Goal: Task Accomplishment & Management: Manage account settings

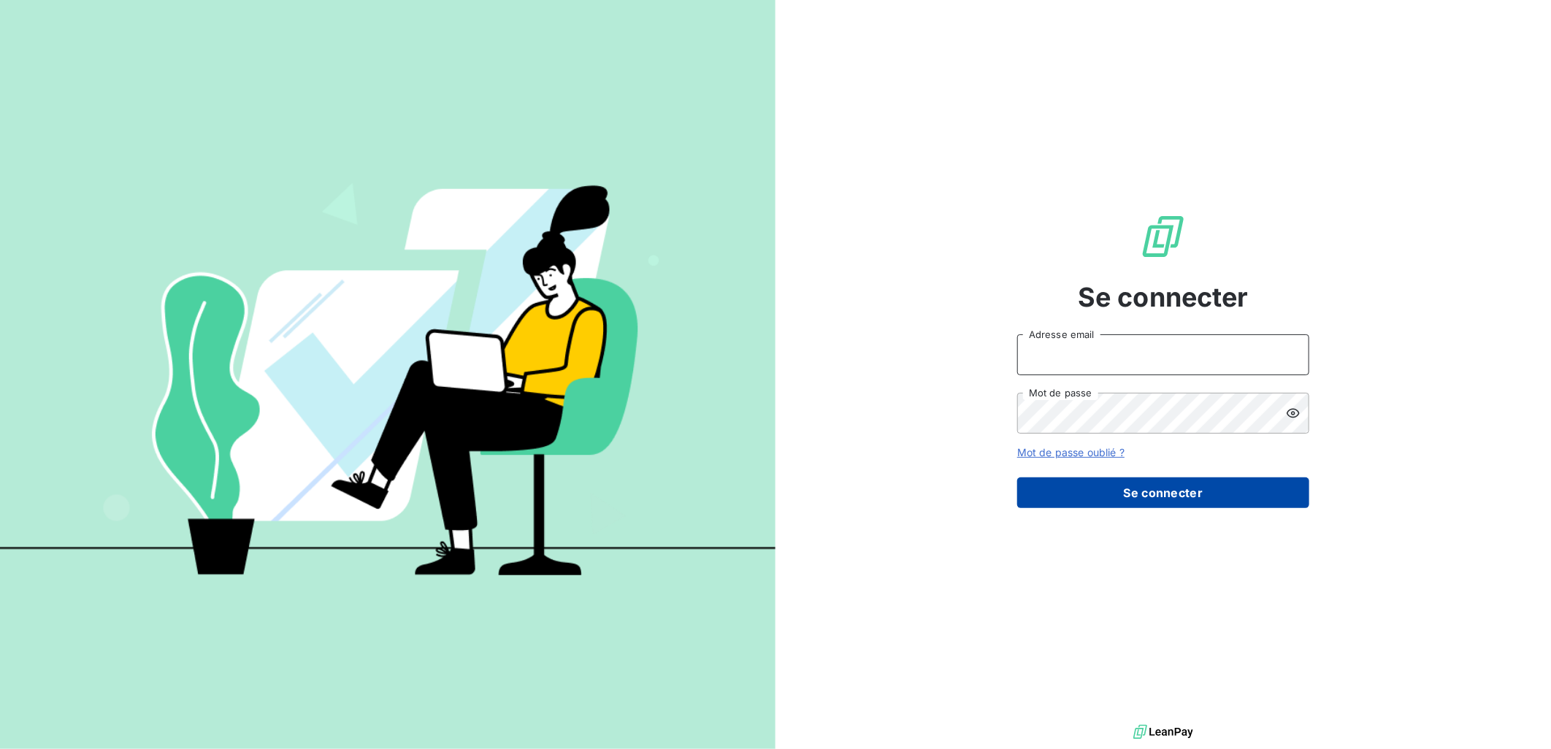
type input "[PERSON_NAME][EMAIL_ADDRESS][DOMAIN_NAME]"
click at [1232, 490] on button "Se connecter" at bounding box center [1163, 493] width 292 height 31
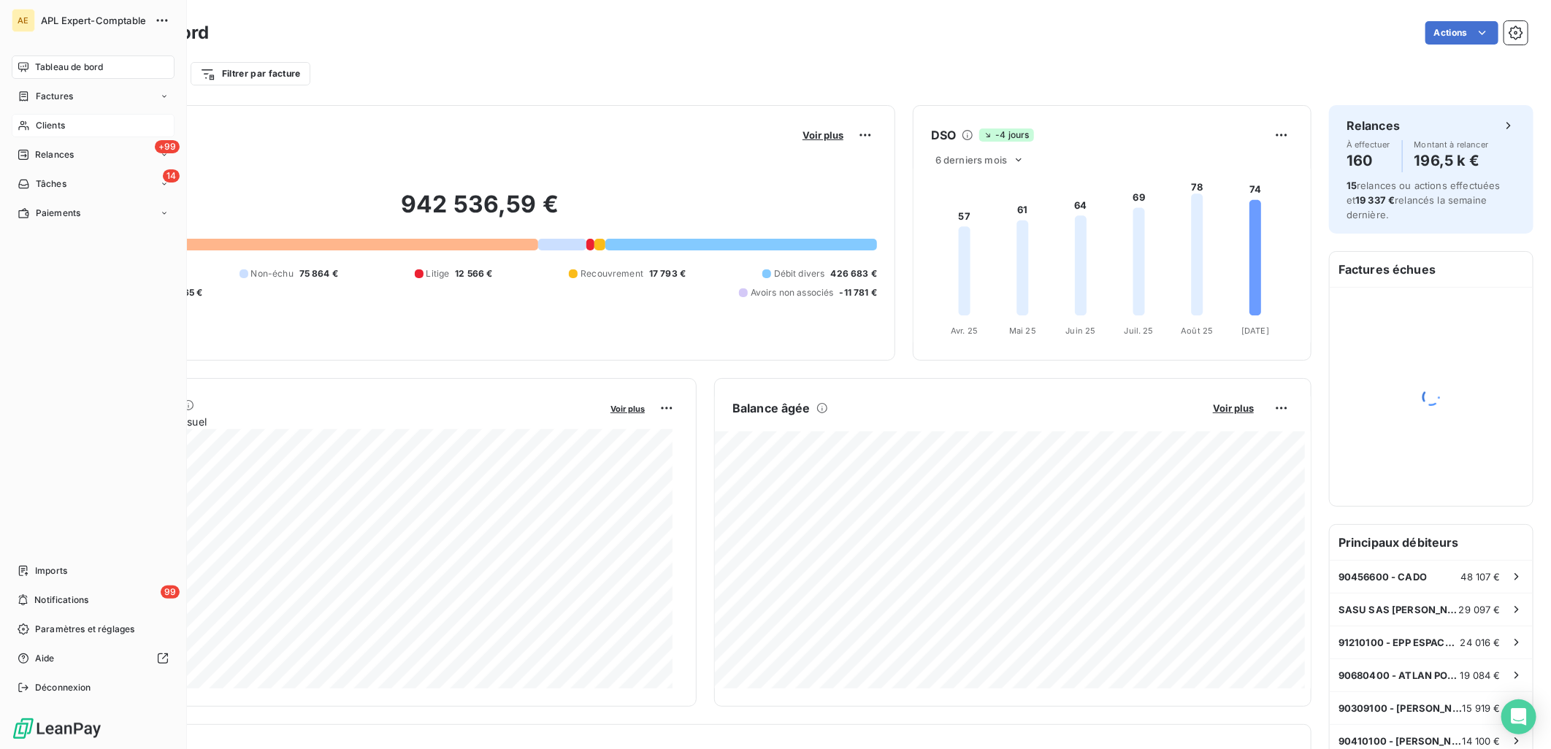
click at [28, 123] on icon at bounding box center [24, 126] width 12 height 12
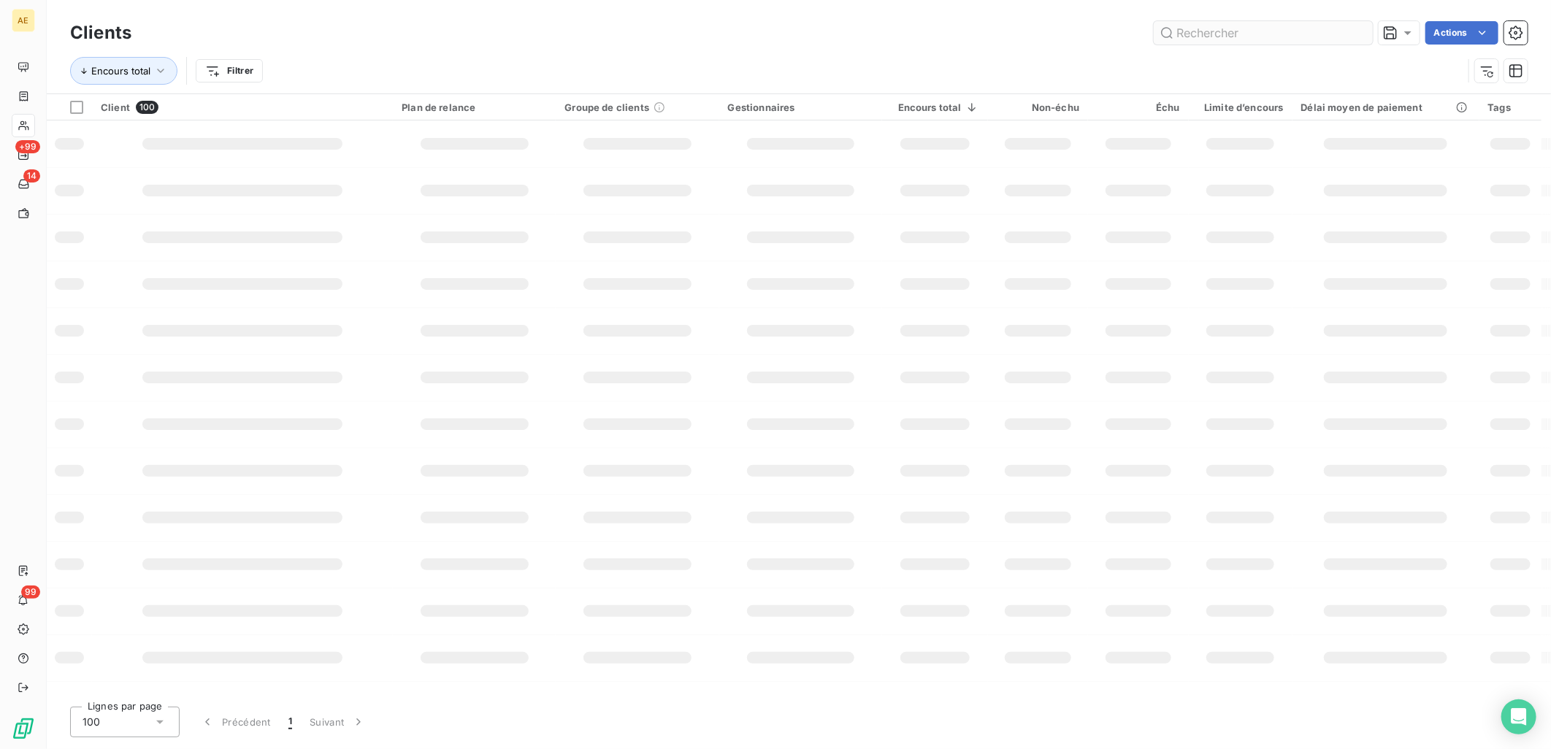
click at [1294, 26] on input "text" at bounding box center [1263, 32] width 219 height 23
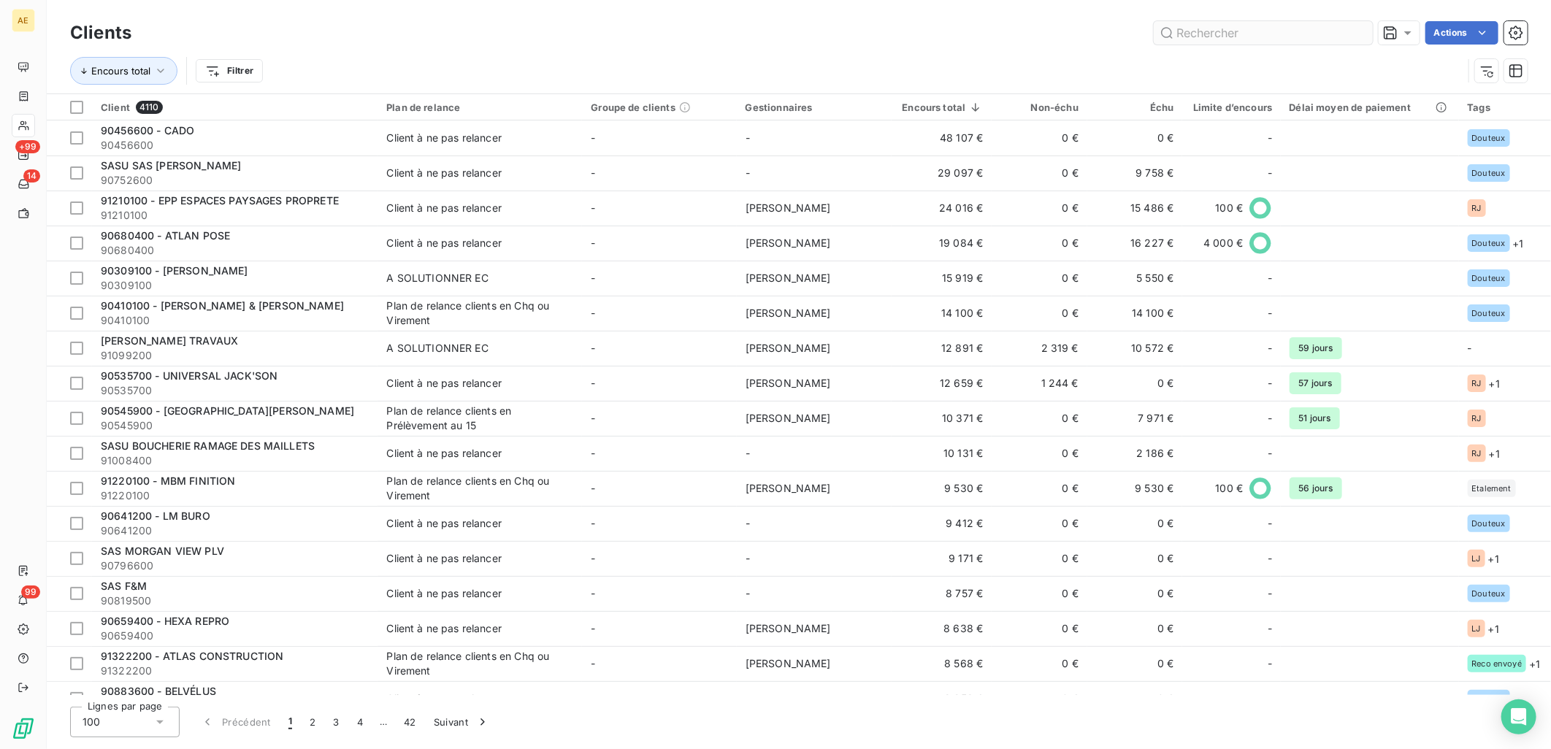
click at [1284, 34] on input "text" at bounding box center [1263, 32] width 219 height 23
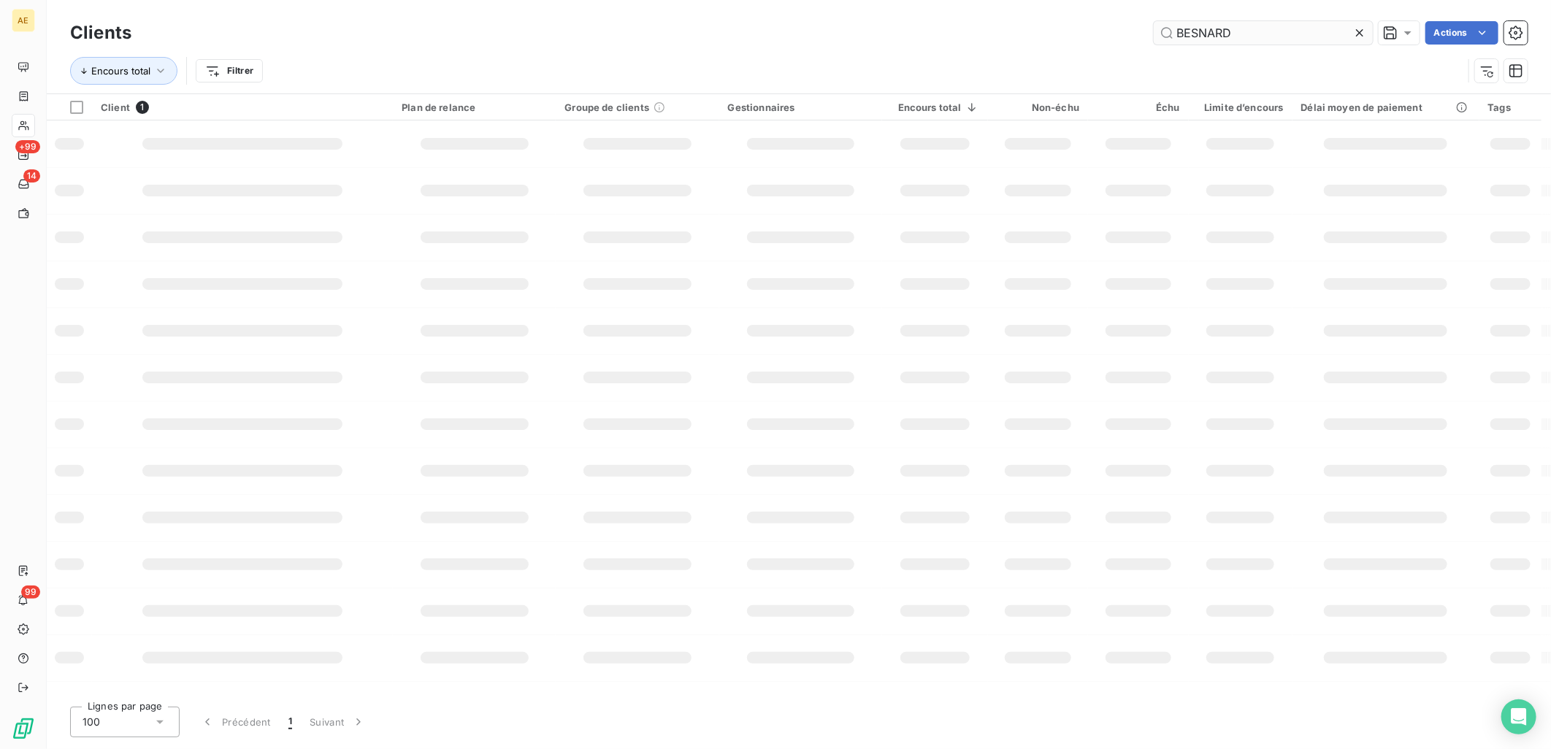
type input "BESNARD"
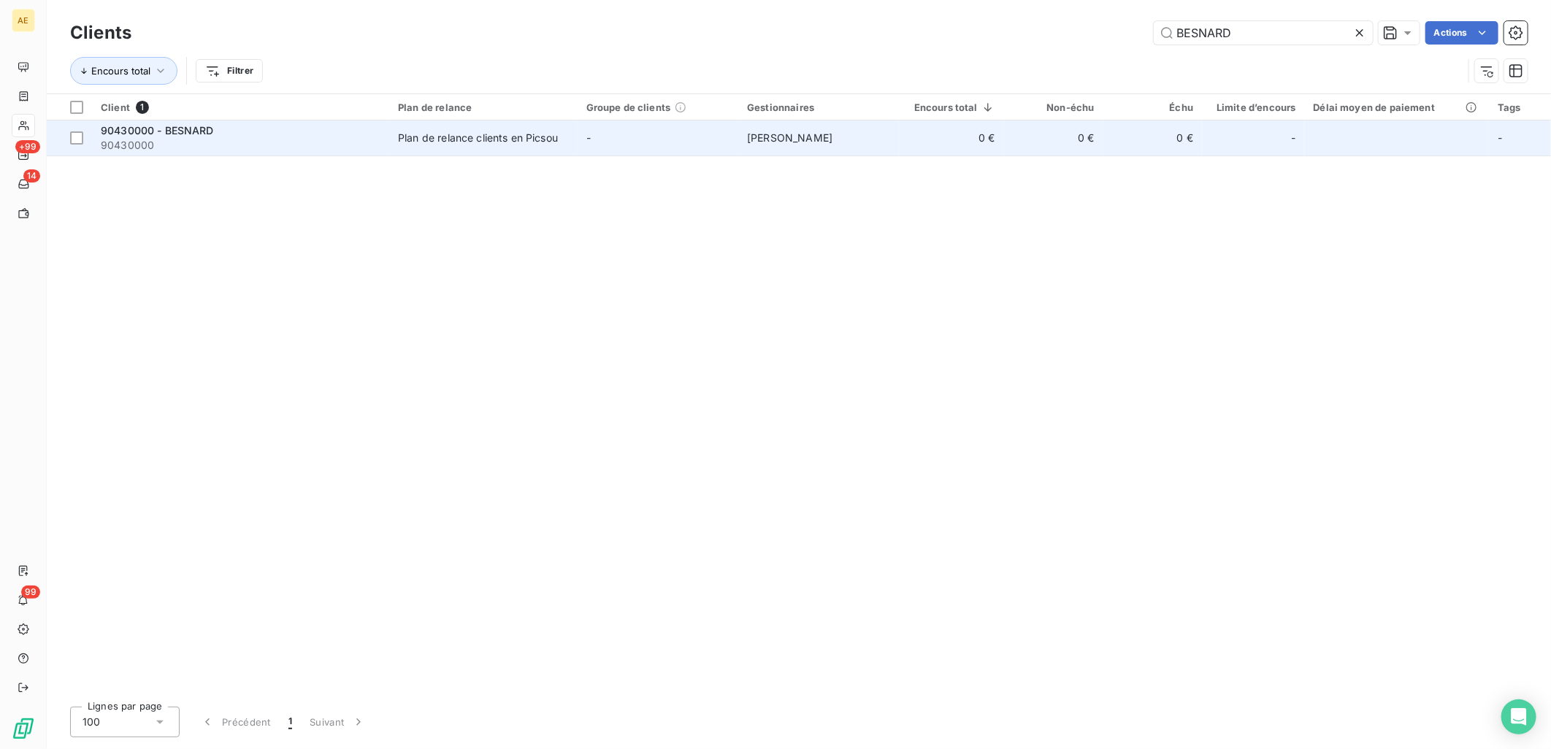
click at [321, 144] on span "90430000" at bounding box center [241, 145] width 280 height 15
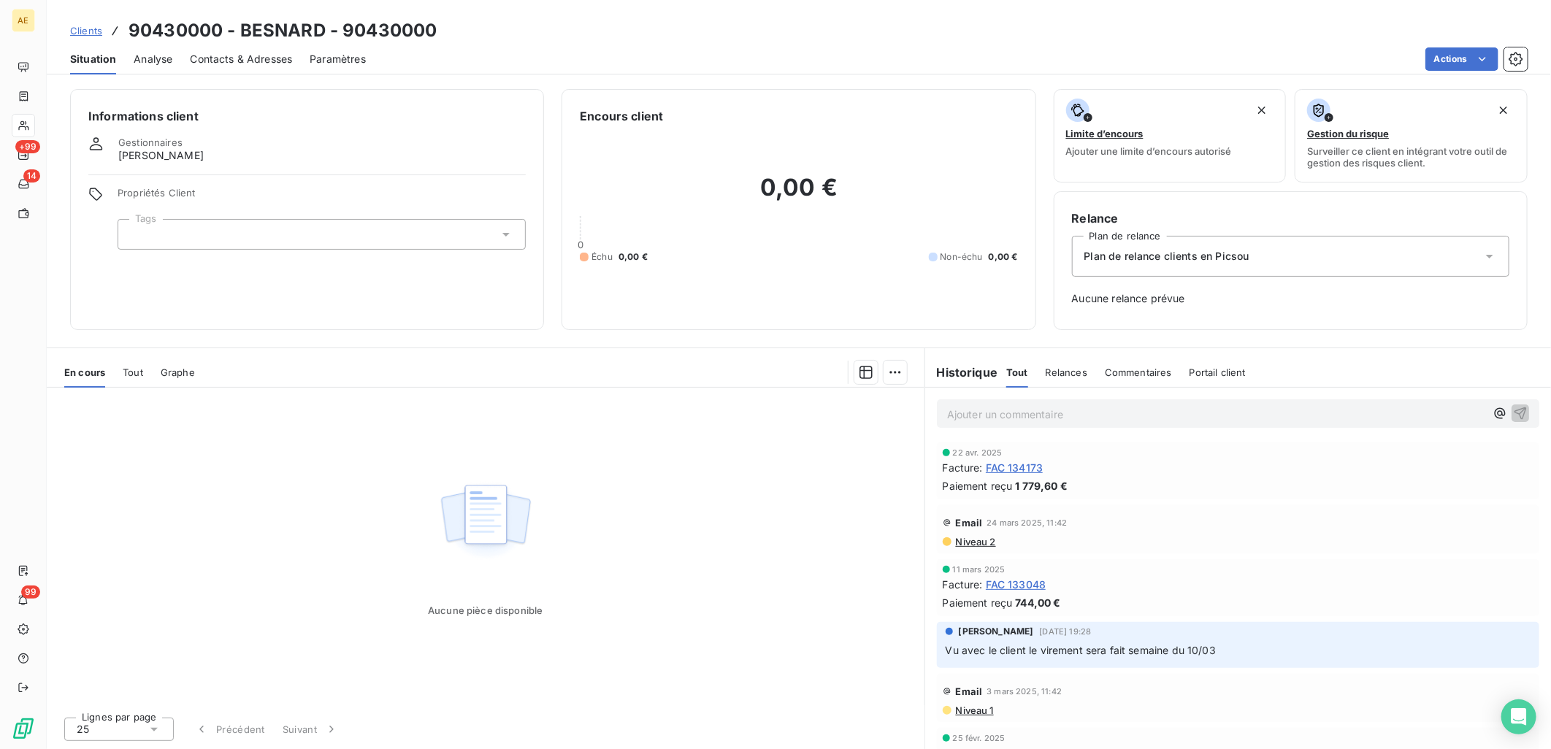
click at [83, 25] on span "Clients" at bounding box center [86, 31] width 32 height 12
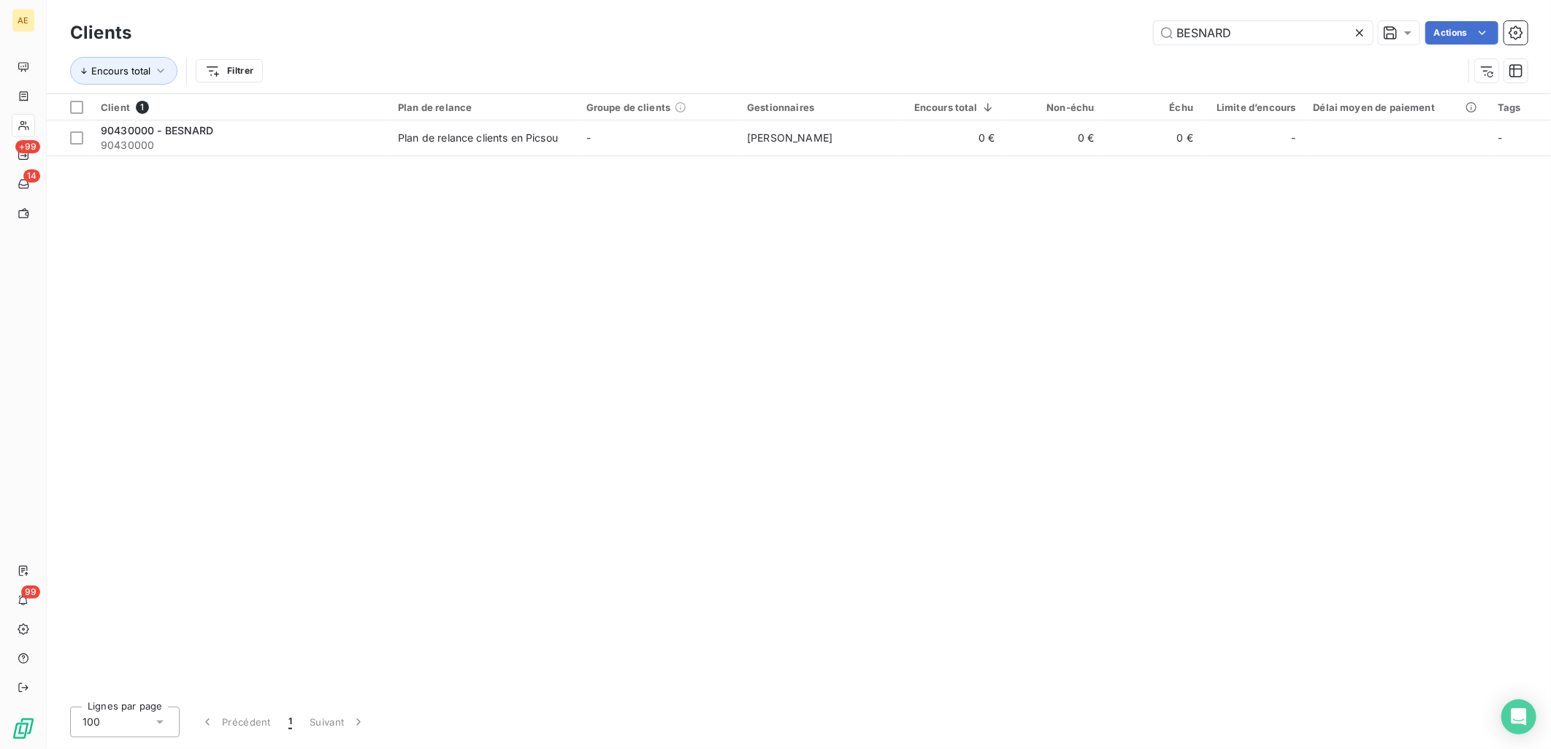
drag, startPoint x: 1271, startPoint y: 31, endPoint x: 761, endPoint y: 35, distance: 509.7
click at [764, 34] on div "BESNARD Actions" at bounding box center [838, 32] width 1379 height 23
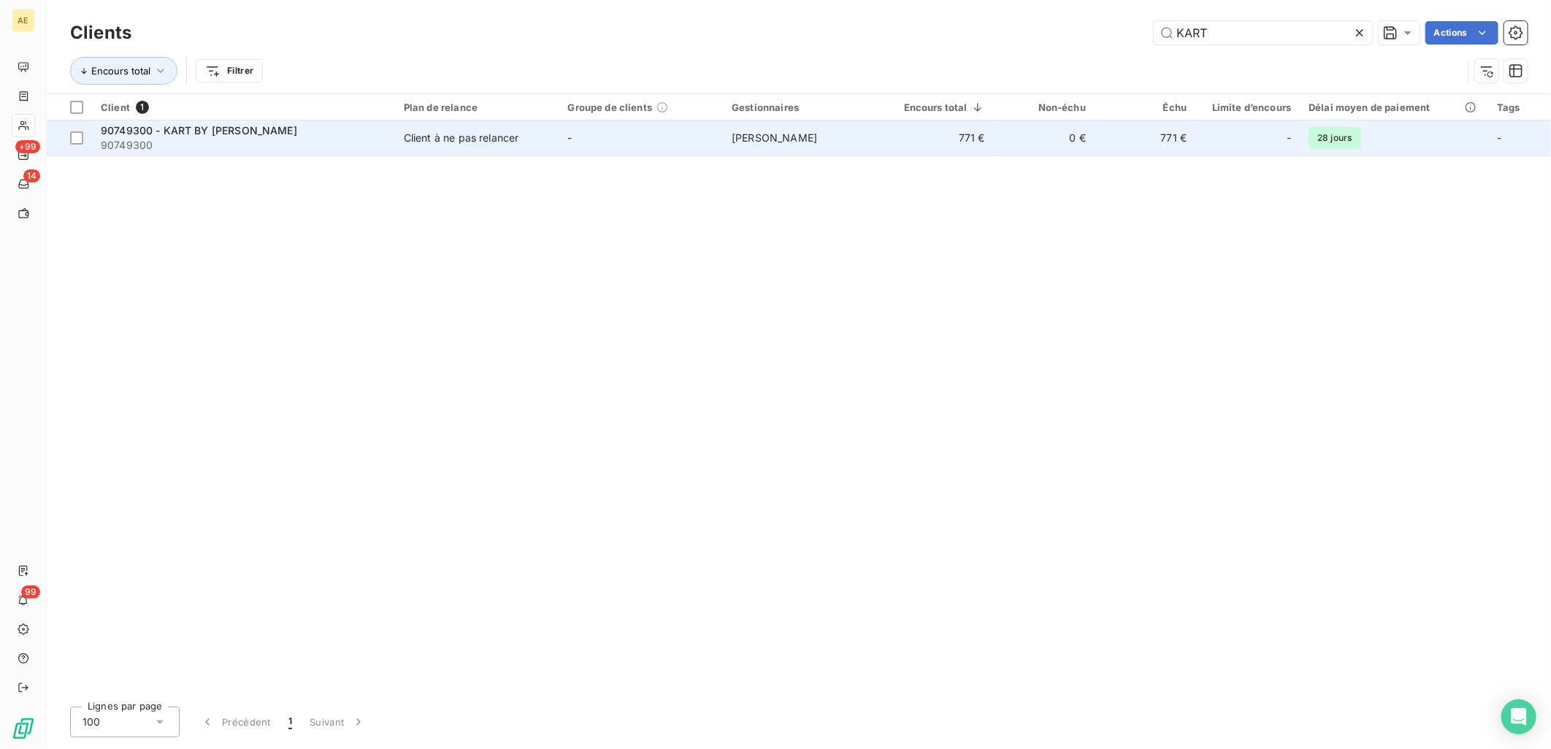
type input "KART"
click at [359, 141] on span "90749300" at bounding box center [244, 145] width 286 height 15
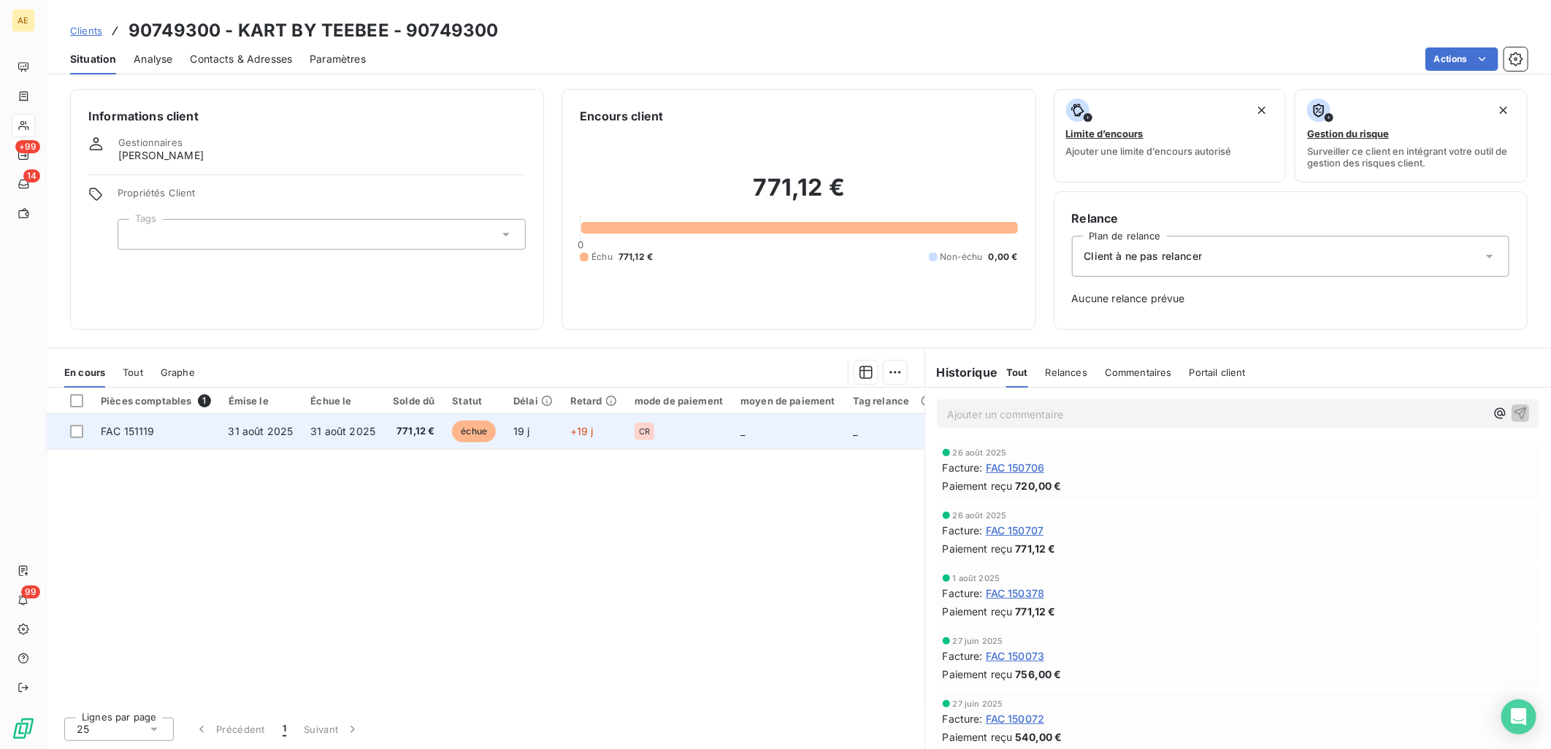
click at [302, 420] on td "31 août 2025" at bounding box center [343, 431] width 83 height 35
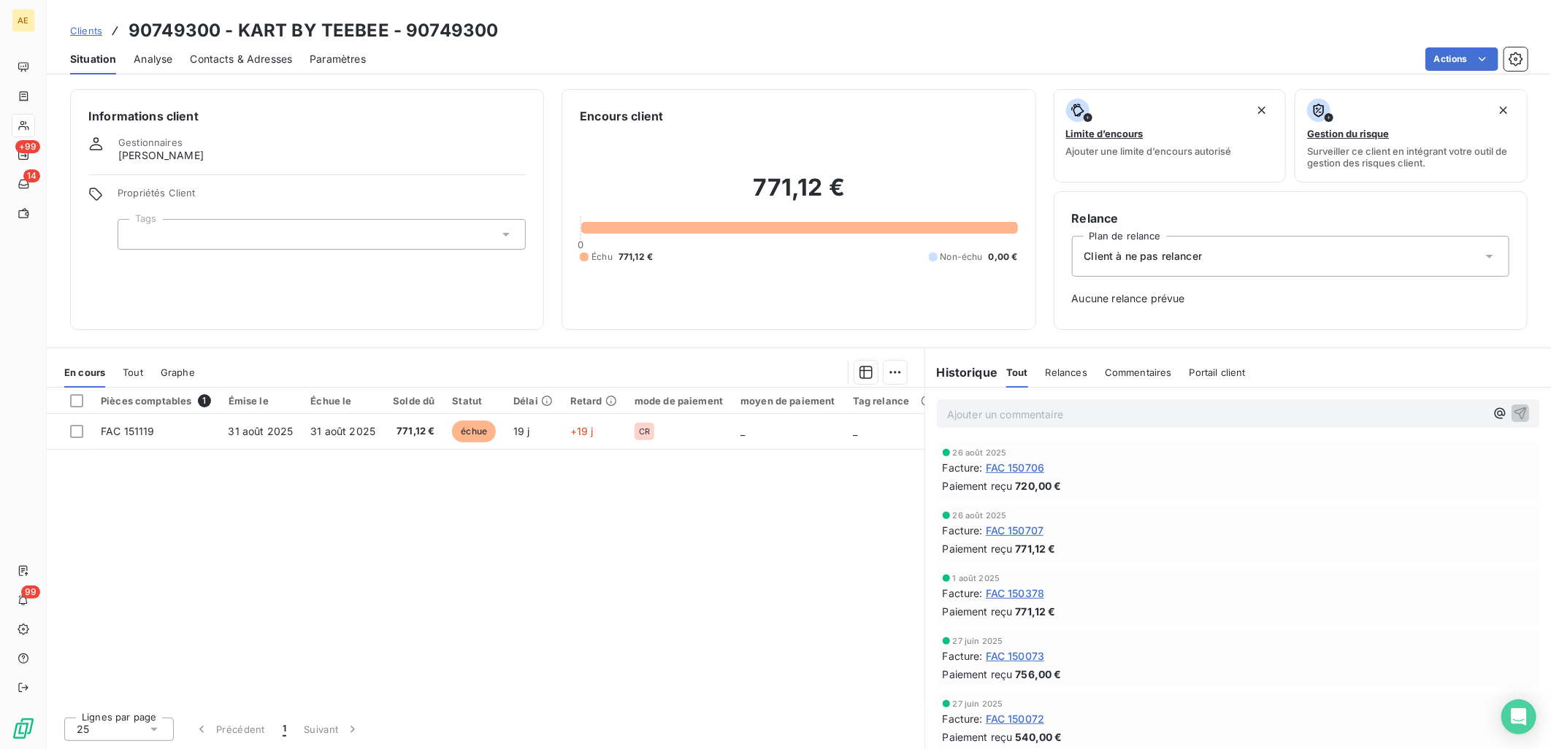
click at [88, 32] on span "Clients" at bounding box center [86, 31] width 32 height 12
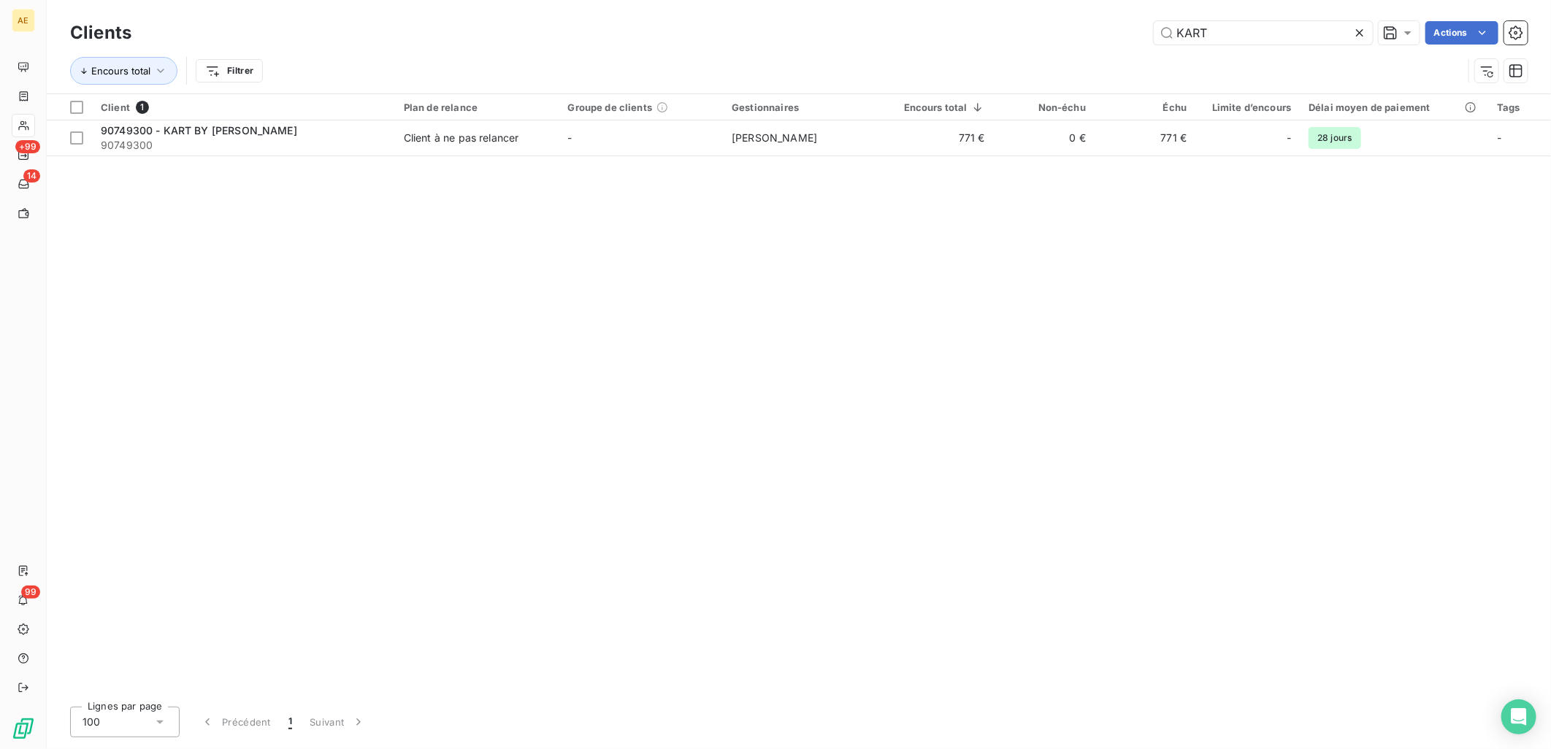
drag, startPoint x: 1228, startPoint y: 39, endPoint x: 828, endPoint y: 34, distance: 400.2
click at [843, 34] on div "KART Actions" at bounding box center [838, 32] width 1379 height 23
type input "LA PETITE GOURM"
click at [264, 157] on div "Client 1 Plan de relance Groupe de clients Gestionnaires Encours total Non-échu…" at bounding box center [799, 394] width 1504 height 601
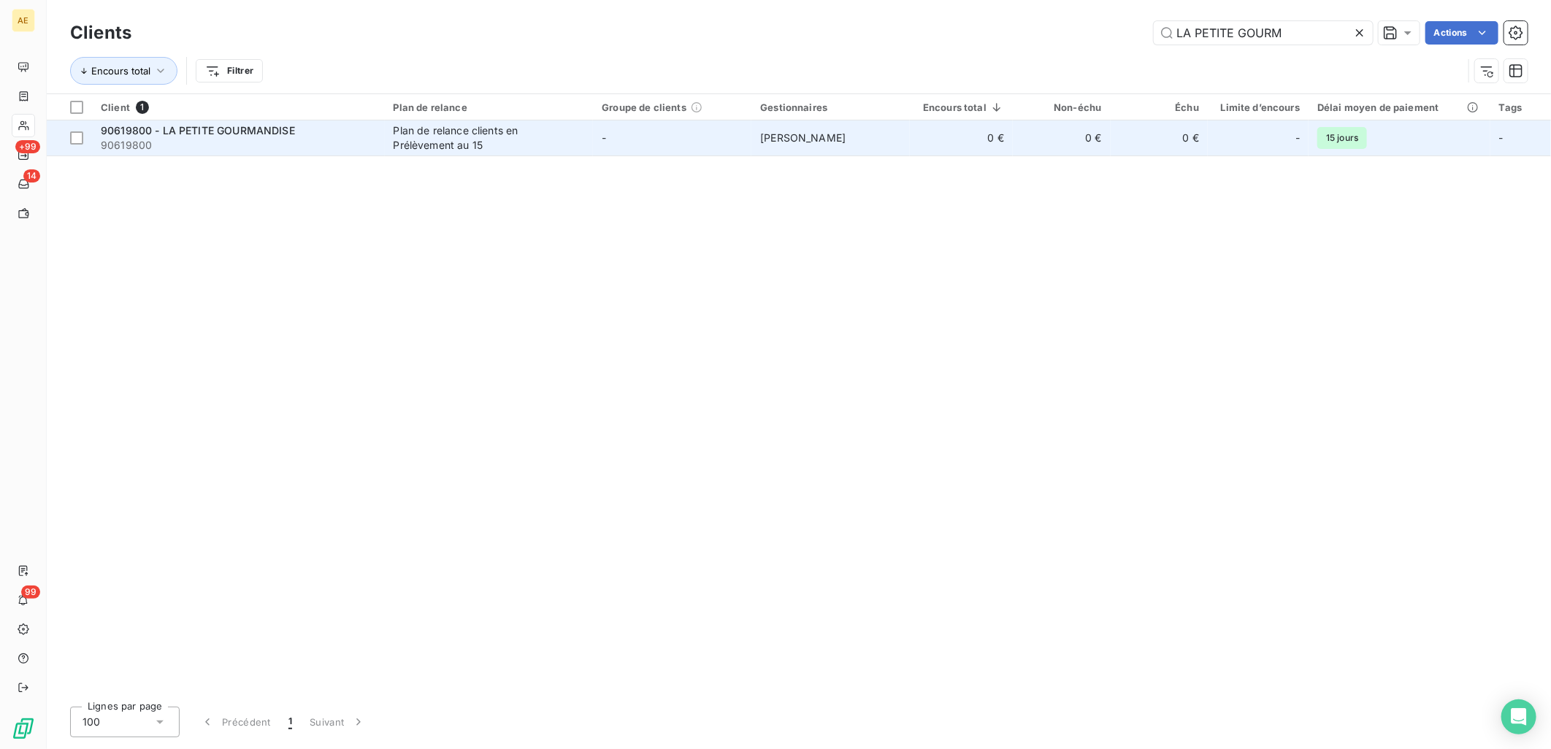
click at [269, 134] on span "90619800 - LA PETITE GOURMANDISE" at bounding box center [198, 130] width 194 height 12
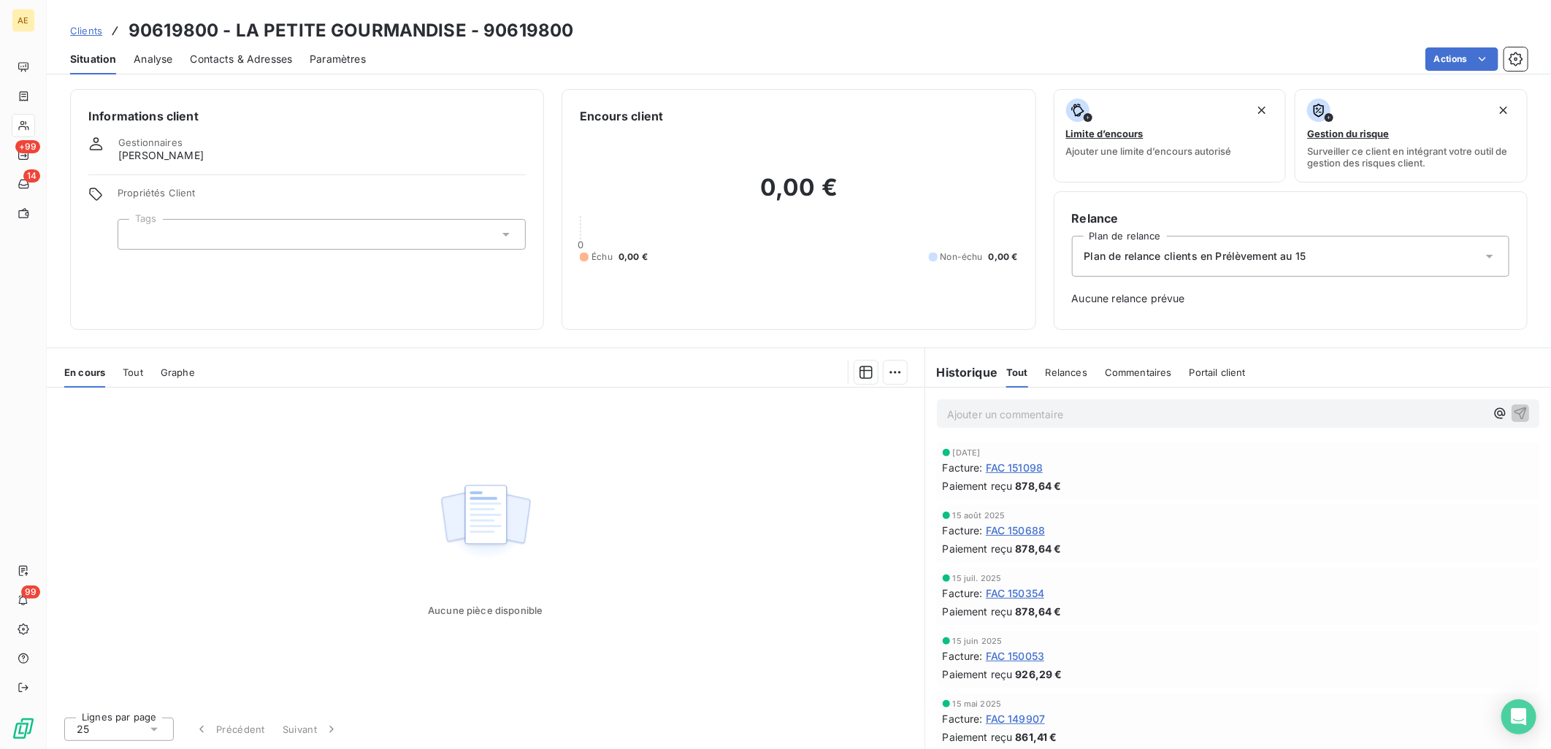
click at [85, 25] on span "Clients" at bounding box center [86, 31] width 32 height 12
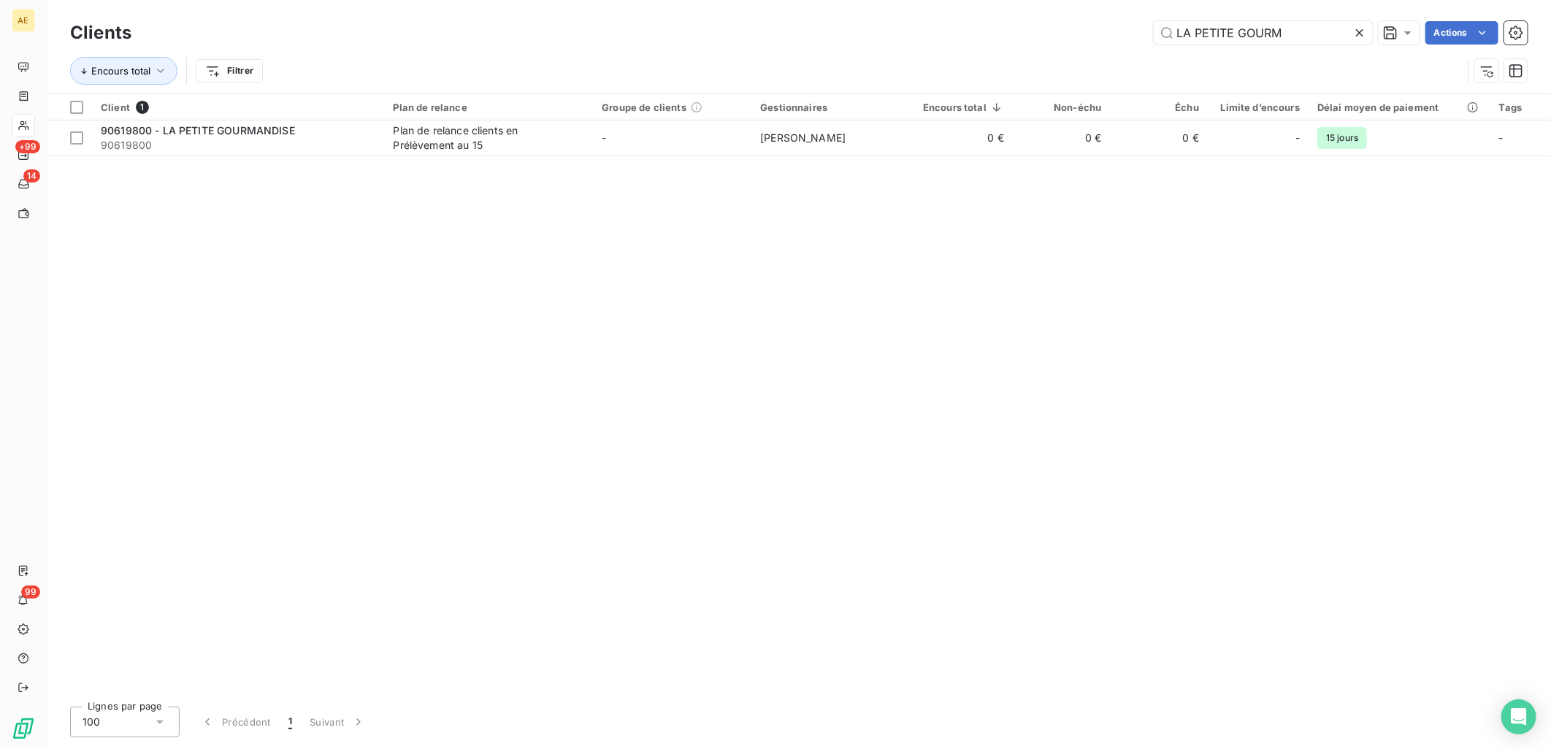
drag, startPoint x: 1287, startPoint y: 35, endPoint x: 662, endPoint y: 35, distance: 625.1
click at [681, 35] on div "LA PETITE GOURM Actions" at bounding box center [838, 32] width 1379 height 23
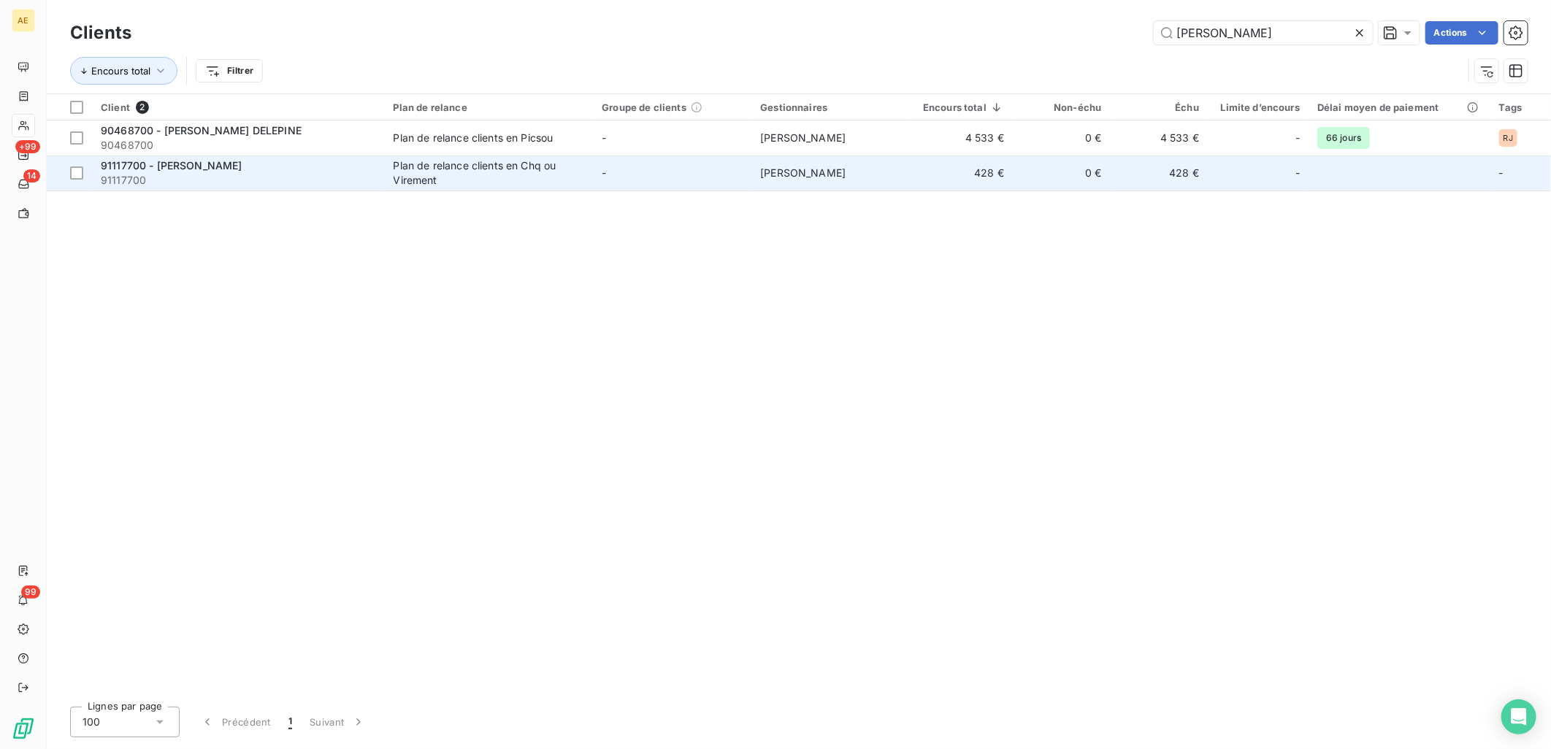
type input "[PERSON_NAME]"
click at [261, 180] on span "91117700" at bounding box center [238, 180] width 275 height 15
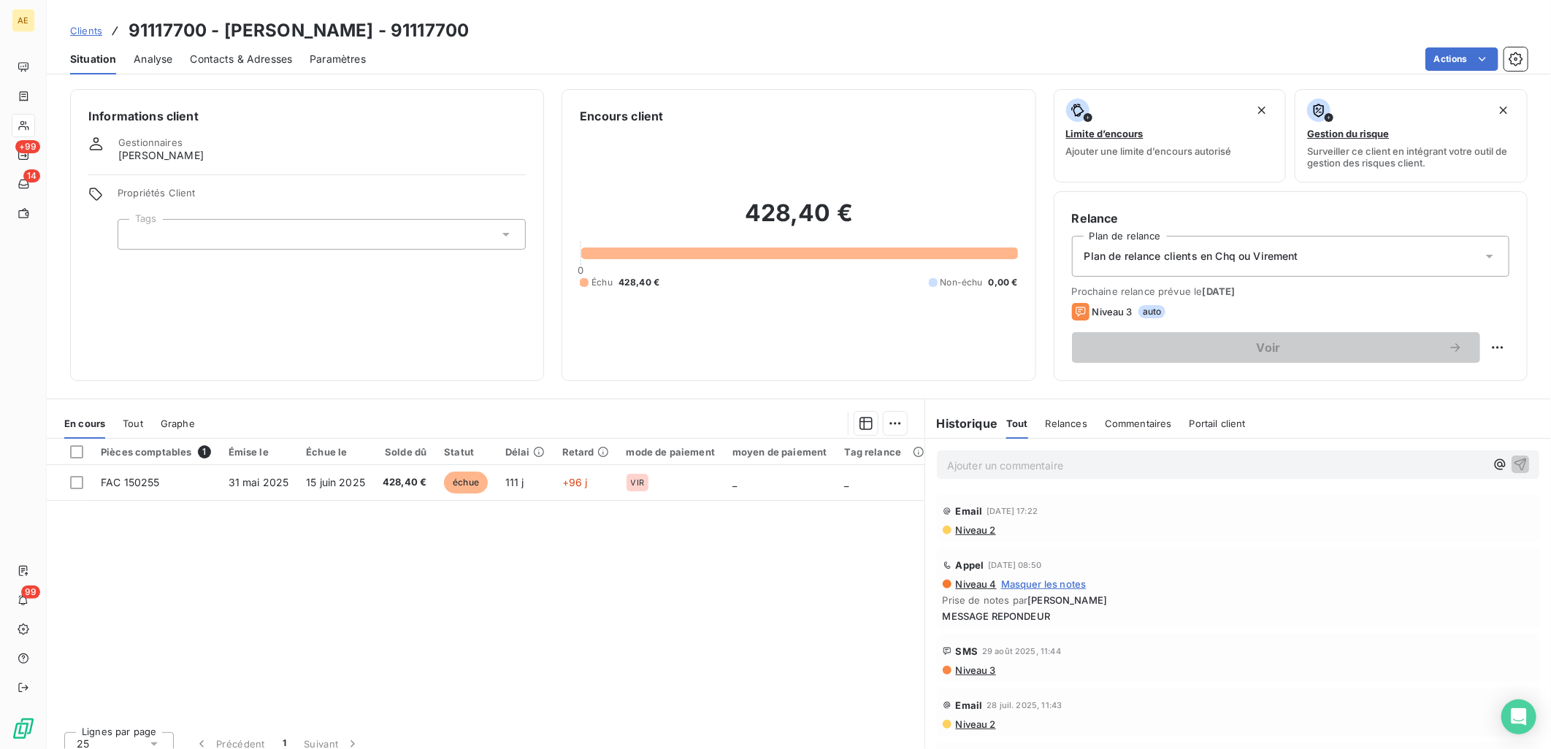
click at [318, 560] on div "Pièces comptables 1 Émise le Échue le Solde dû Statut Délai Retard mode de paie…" at bounding box center [486, 579] width 878 height 281
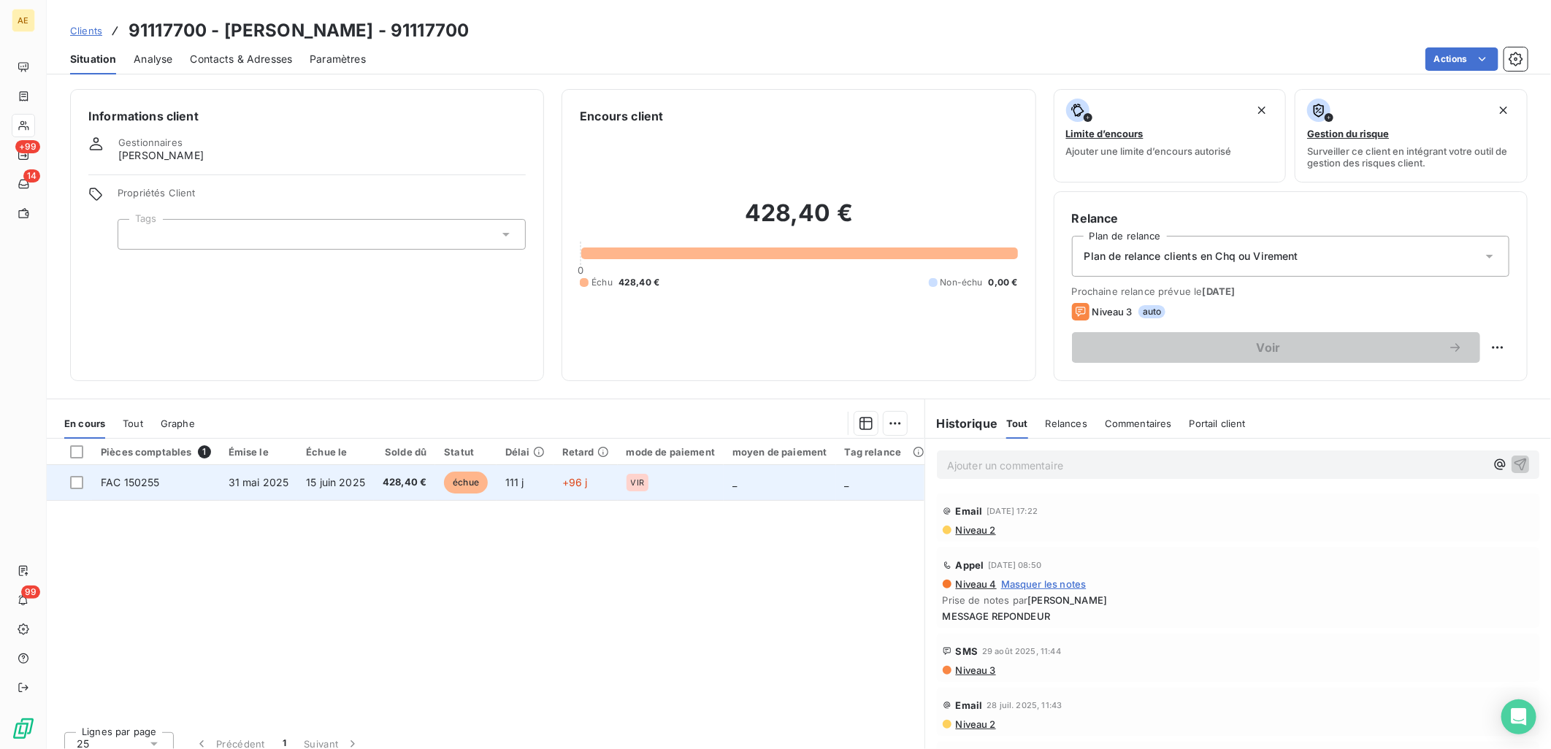
click at [286, 480] on span "31 mai 2025" at bounding box center [259, 482] width 61 height 12
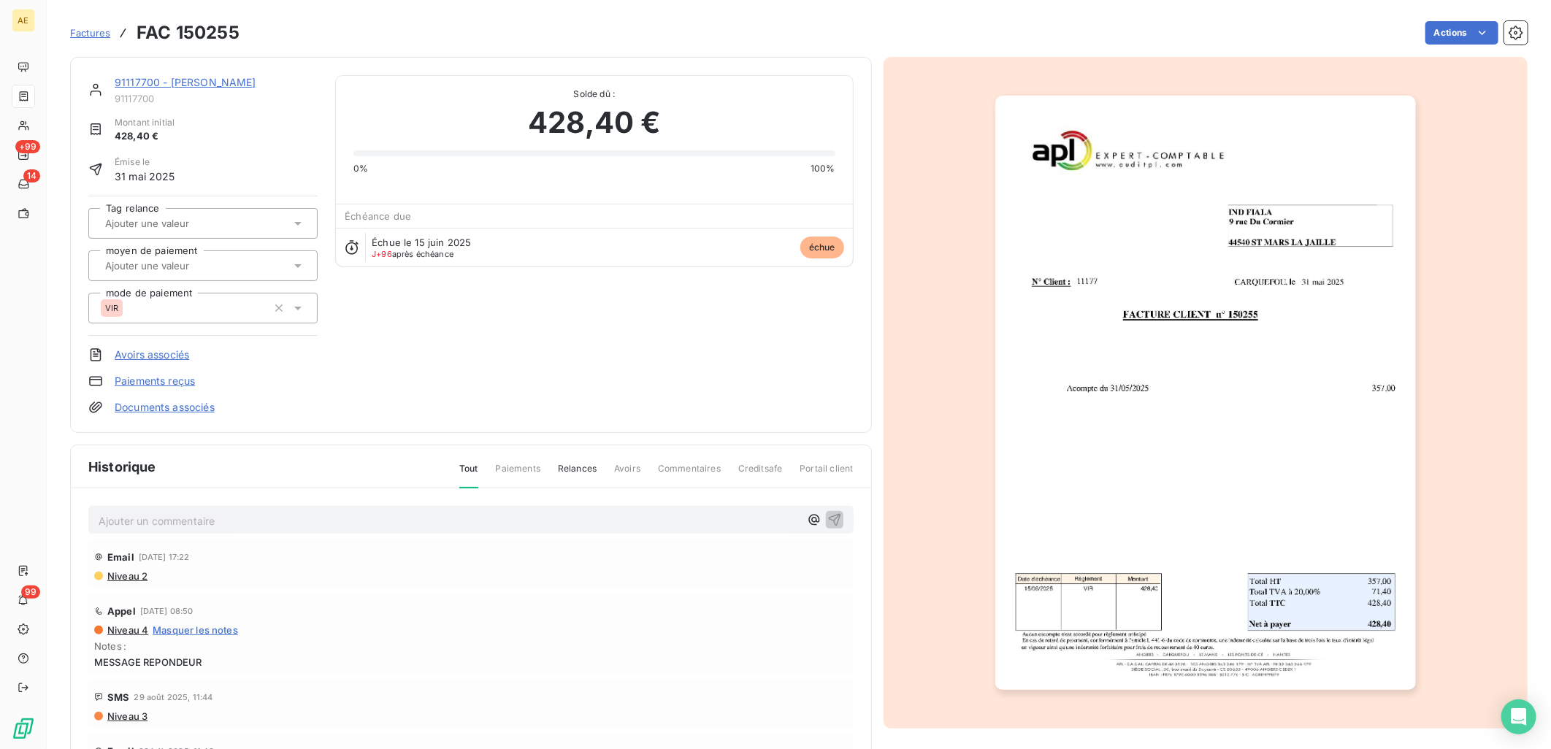
click at [161, 77] on link "91117700 - [PERSON_NAME]" at bounding box center [186, 82] width 142 height 12
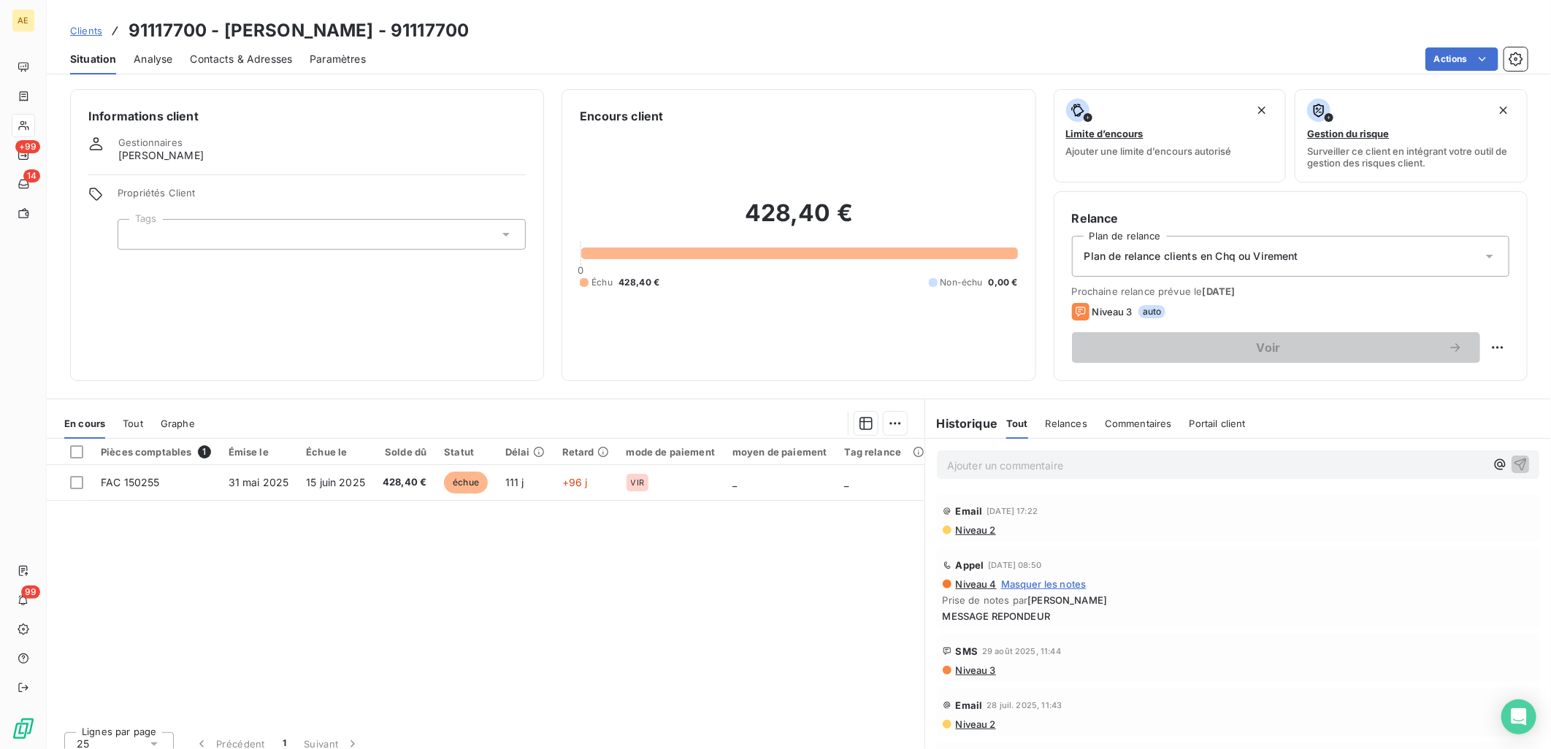
click at [128, 418] on span "Tout" at bounding box center [133, 424] width 20 height 12
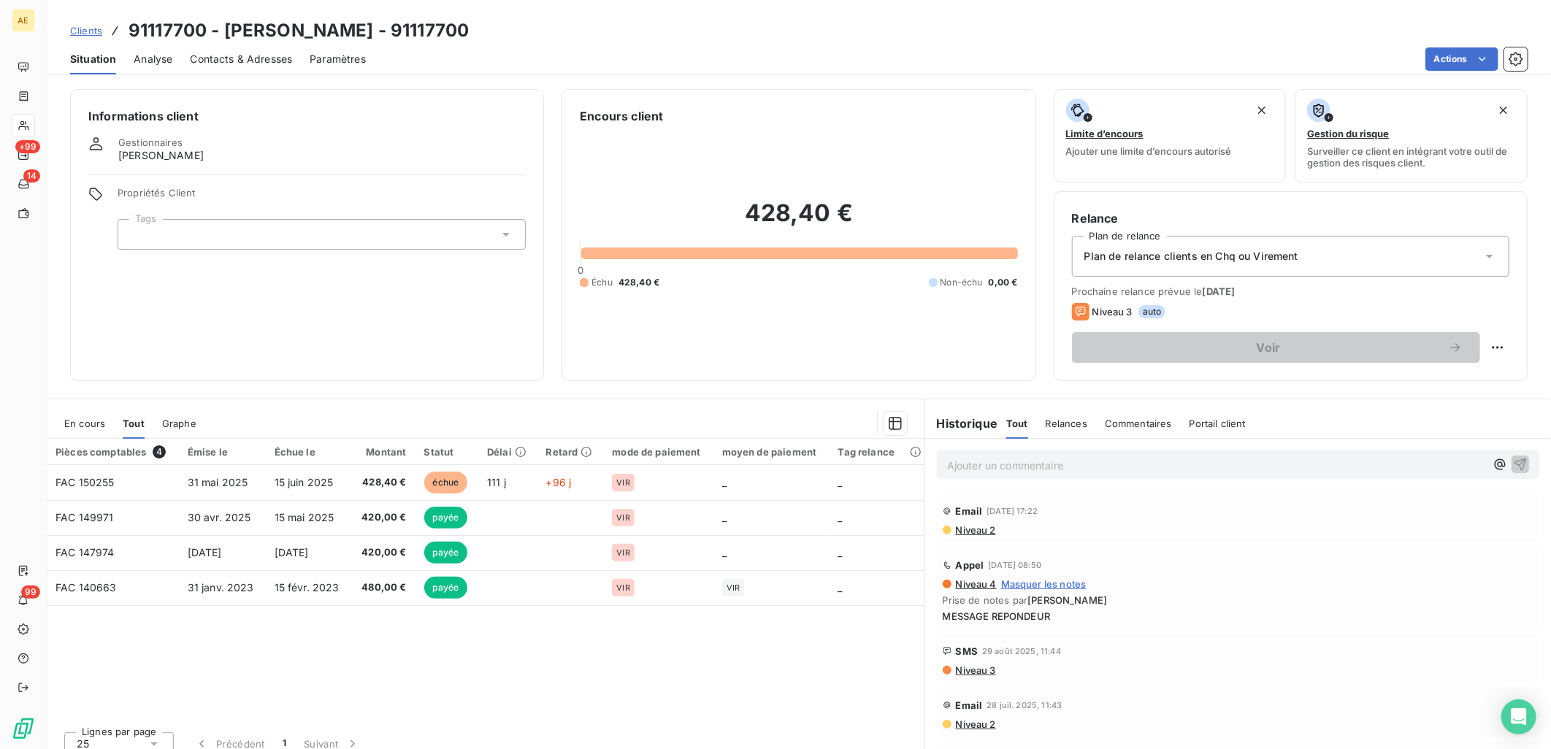
click at [84, 421] on span "En cours" at bounding box center [84, 424] width 41 height 12
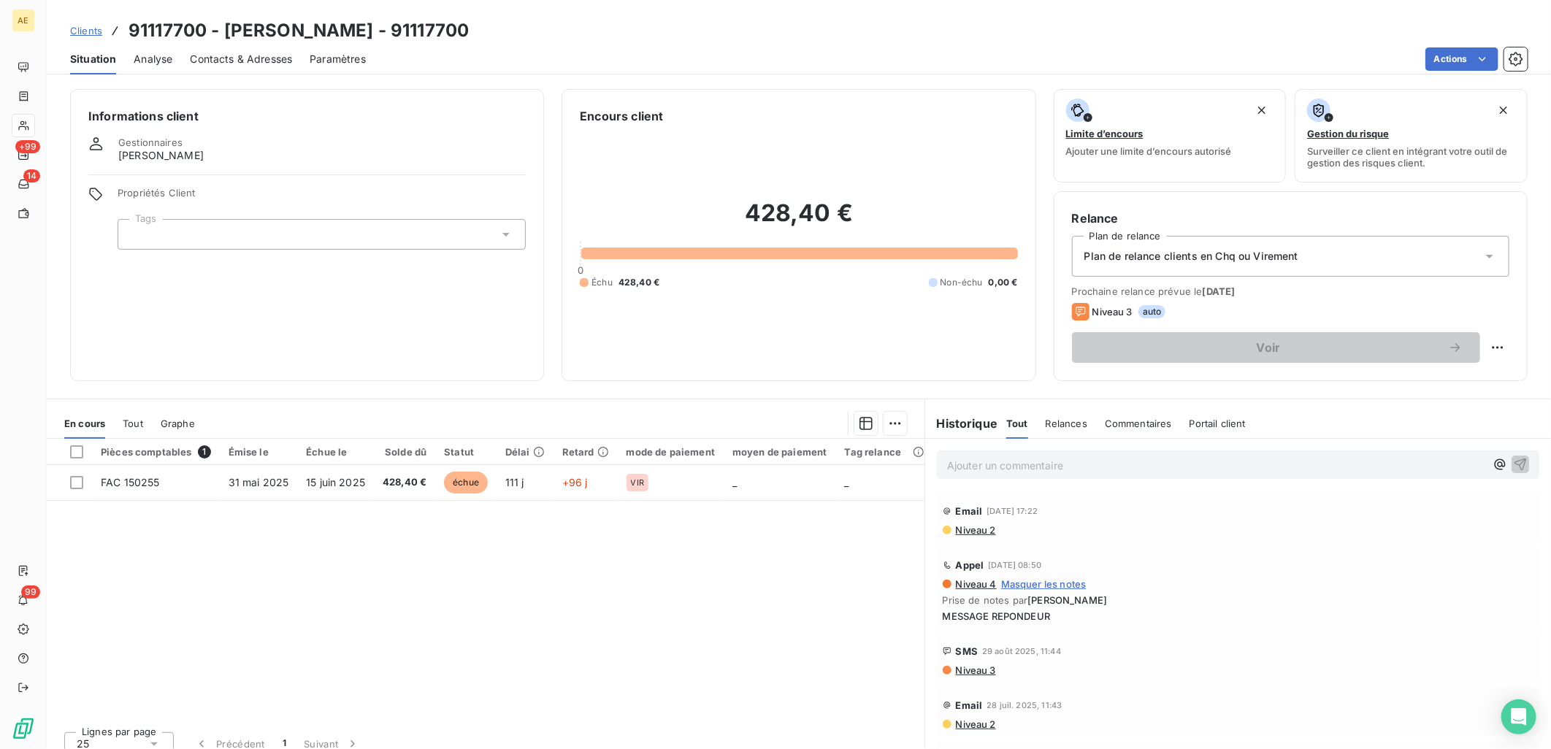
click at [135, 420] on span "Tout" at bounding box center [133, 424] width 20 height 12
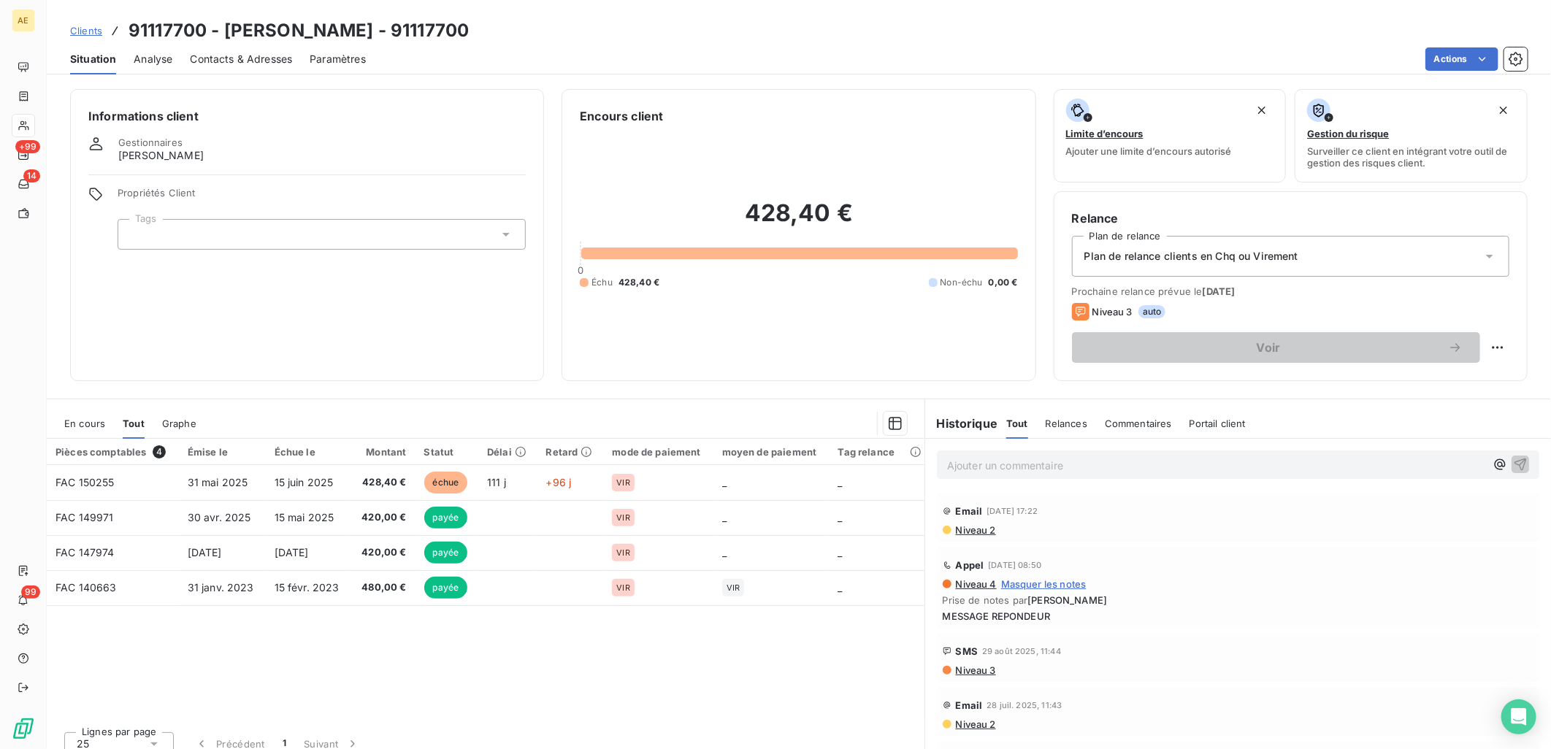
click at [80, 421] on span "En cours" at bounding box center [84, 424] width 41 height 12
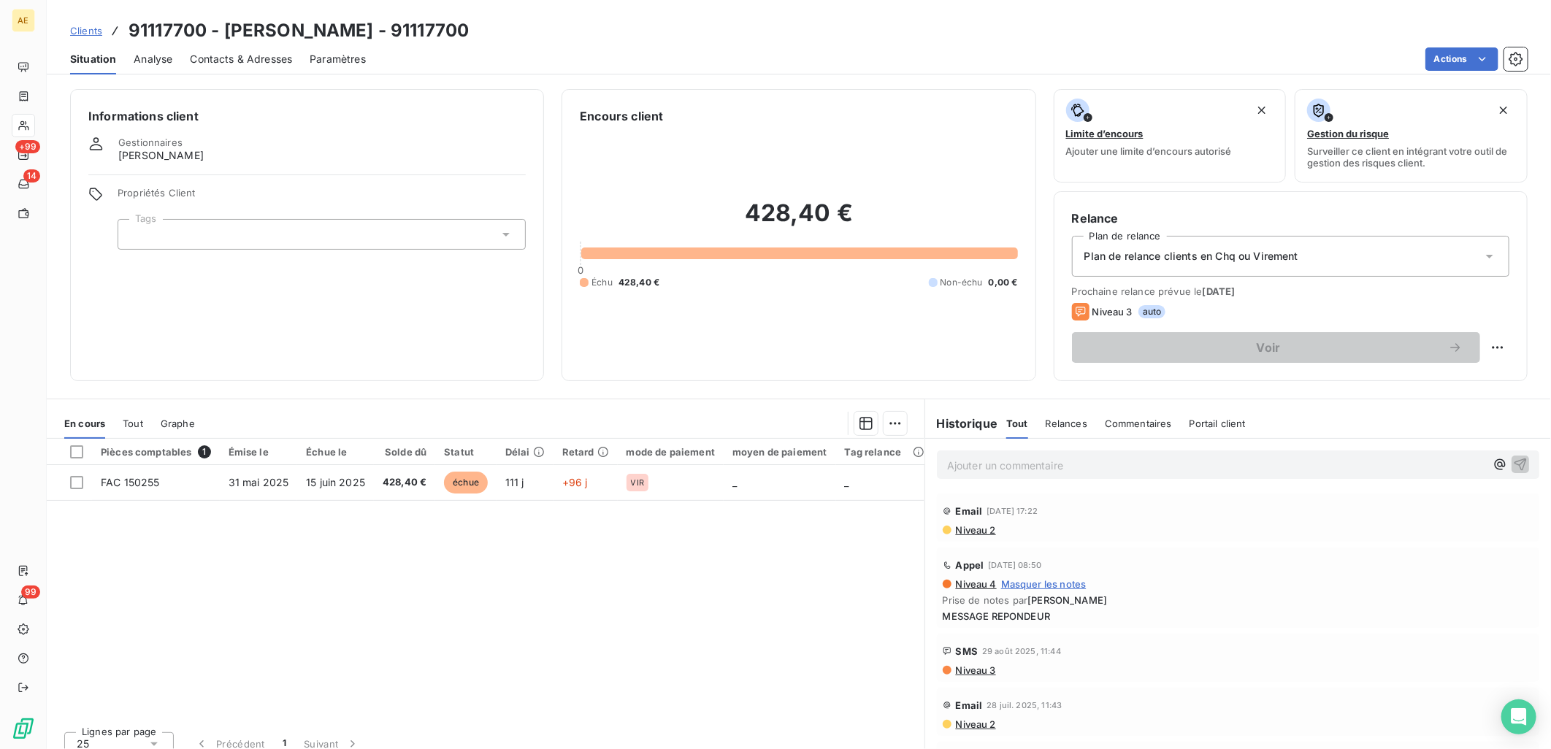
click at [129, 424] on span "Tout" at bounding box center [133, 424] width 20 height 12
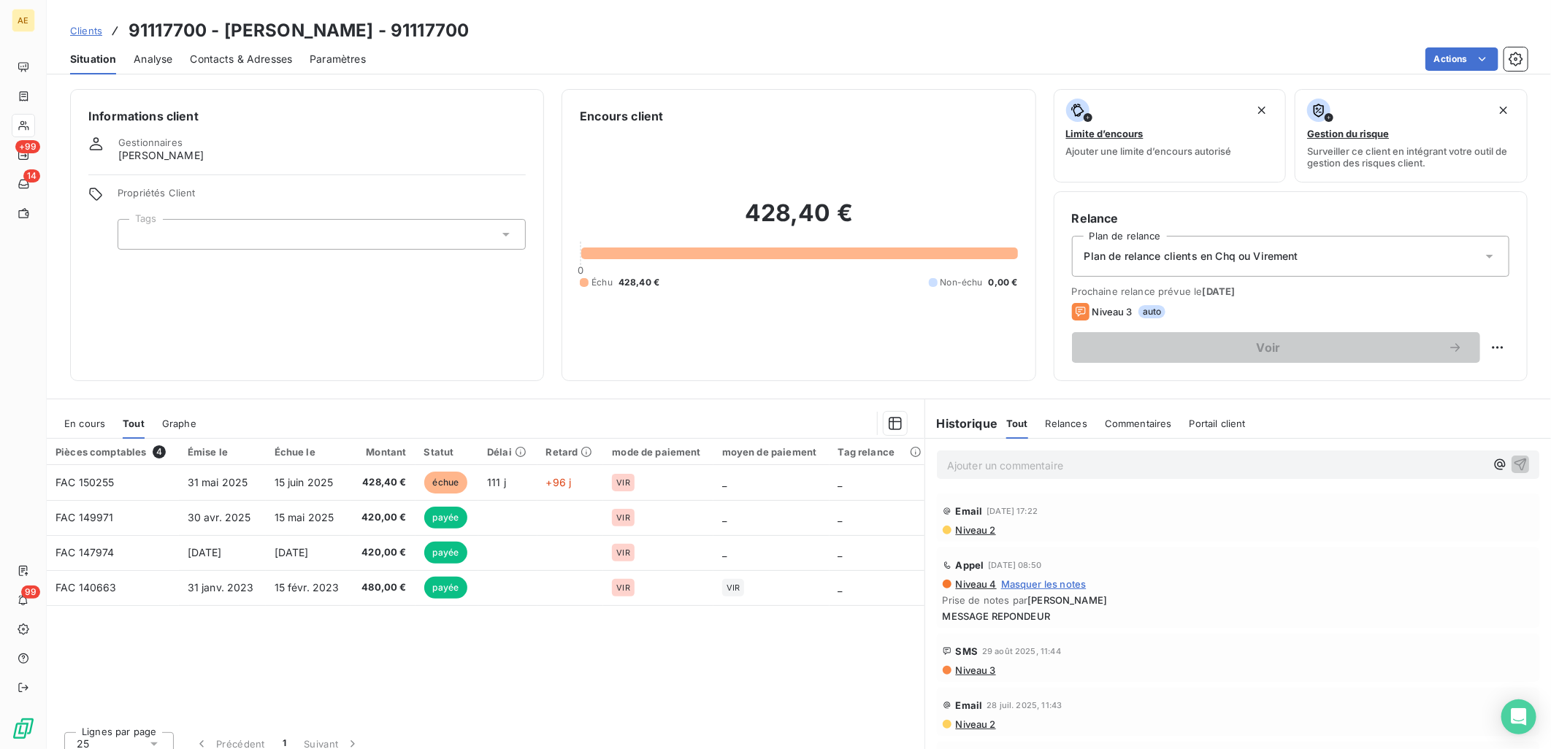
click at [93, 424] on span "En cours" at bounding box center [84, 424] width 41 height 12
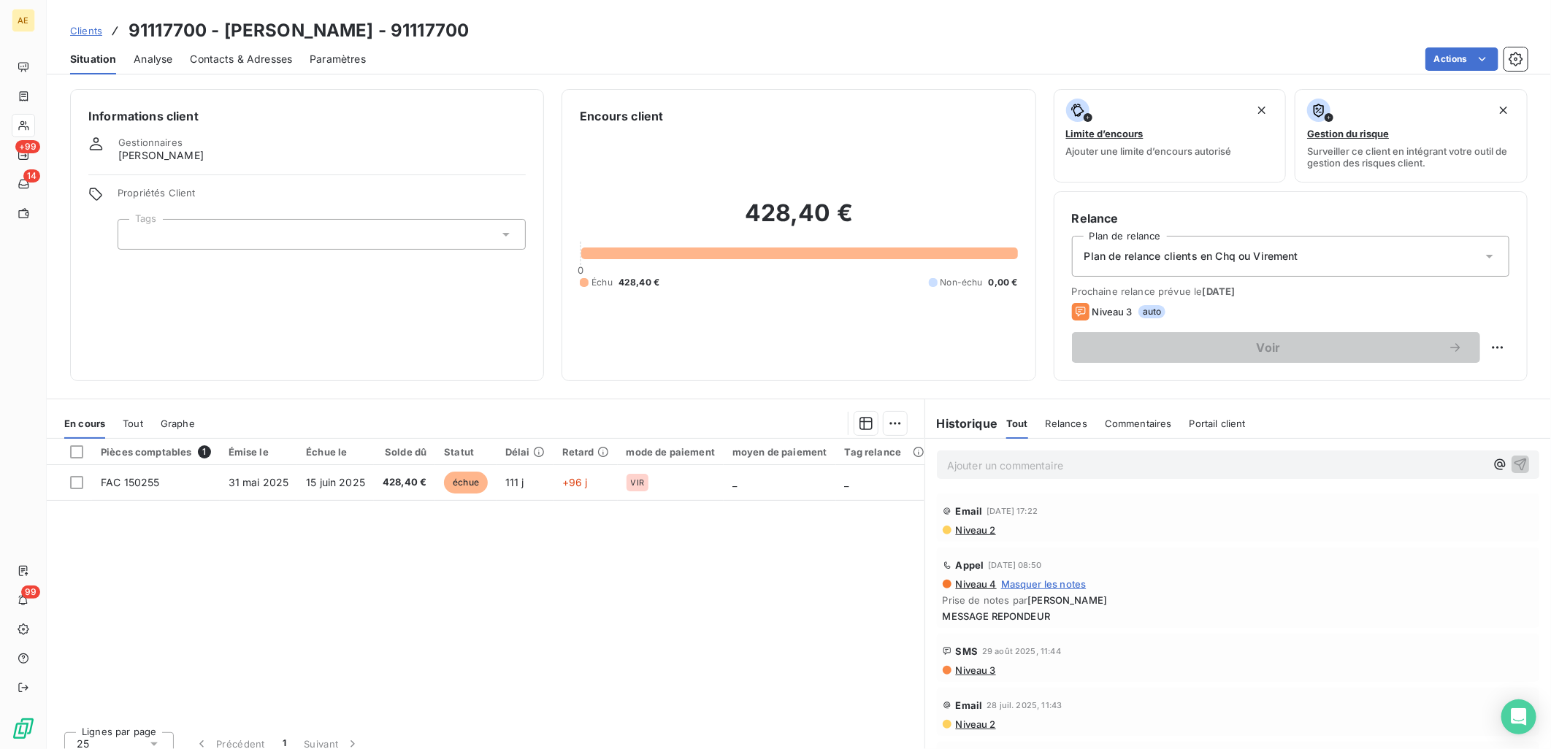
click at [130, 424] on span "Tout" at bounding box center [133, 424] width 20 height 12
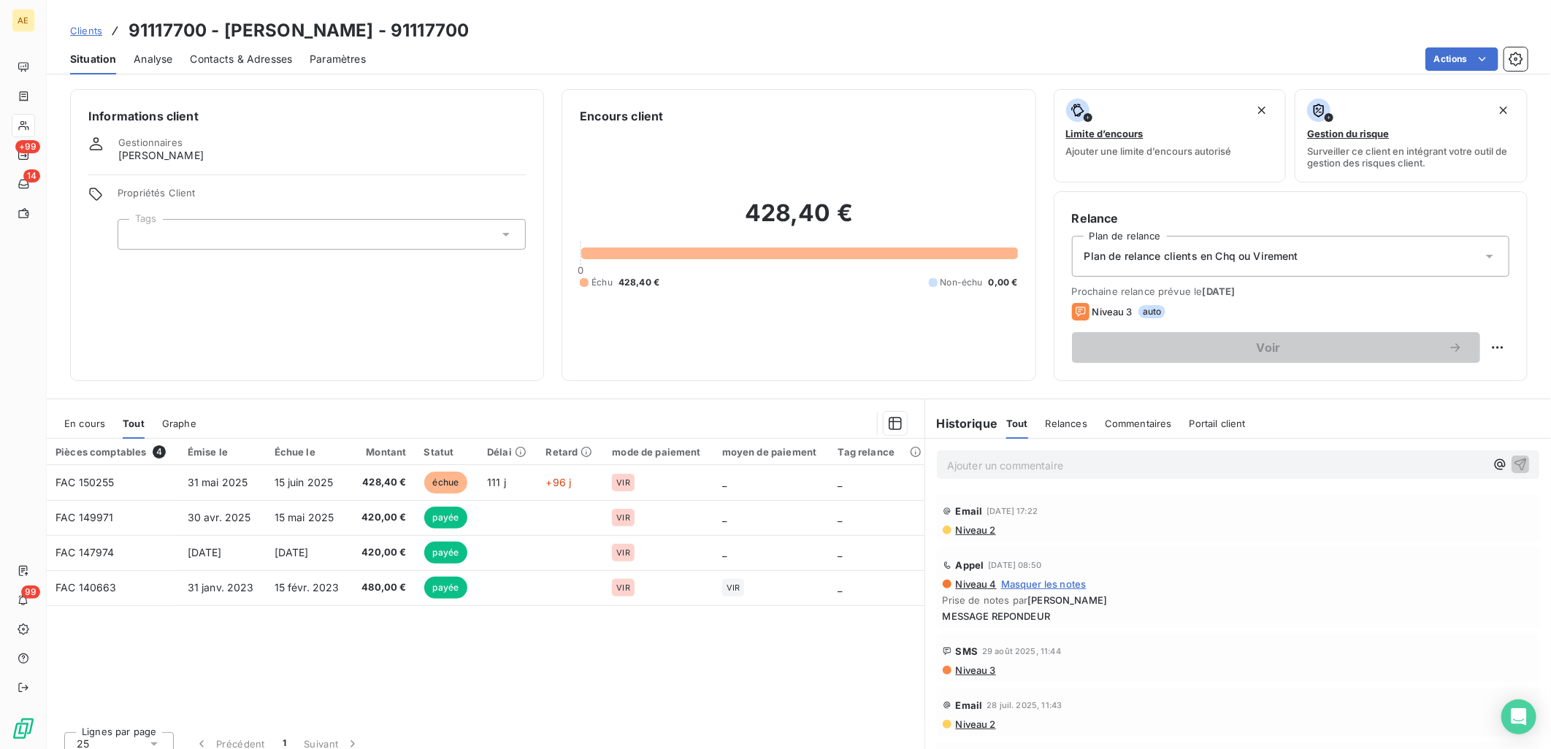
click at [92, 424] on span "En cours" at bounding box center [84, 424] width 41 height 12
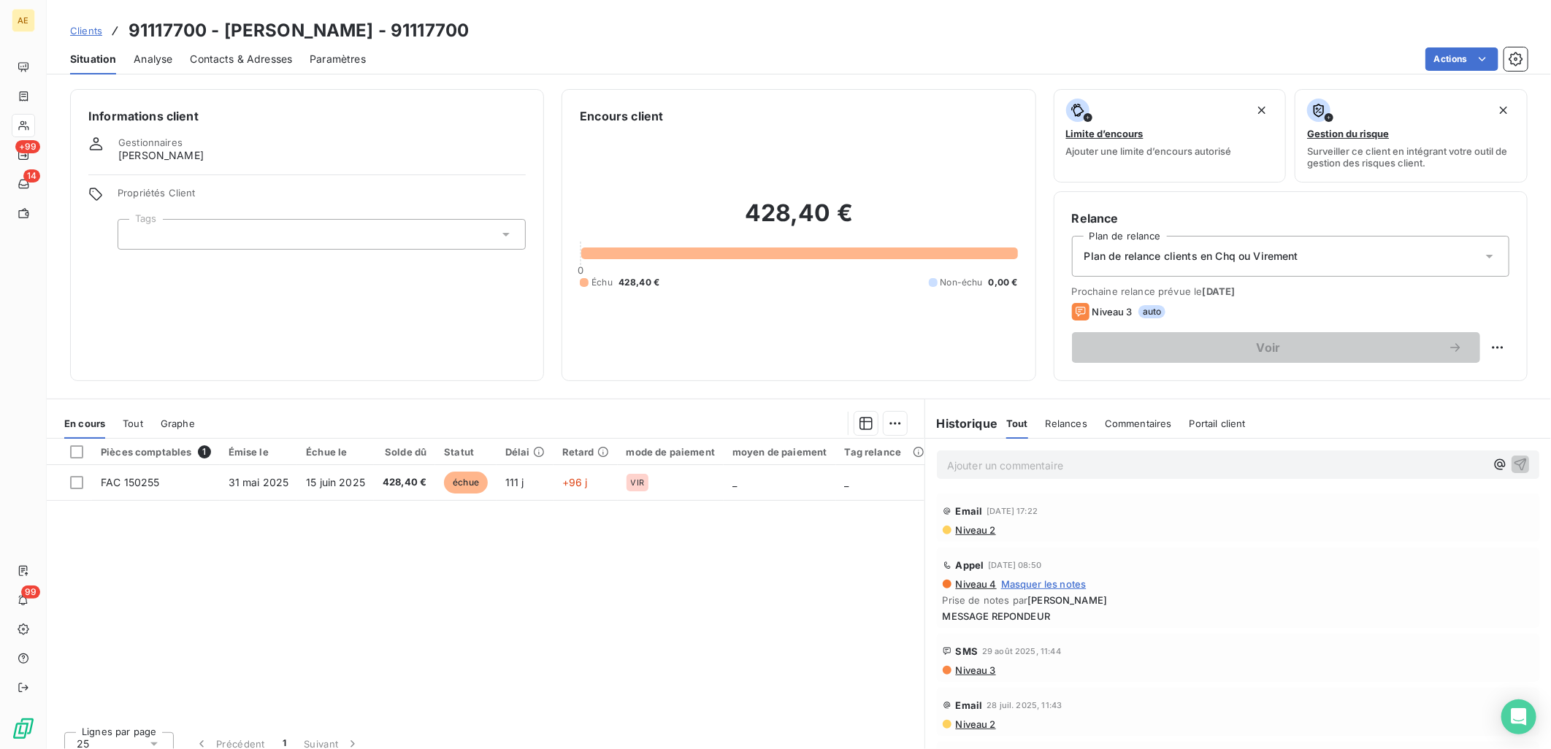
click at [131, 422] on span "Tout" at bounding box center [133, 424] width 20 height 12
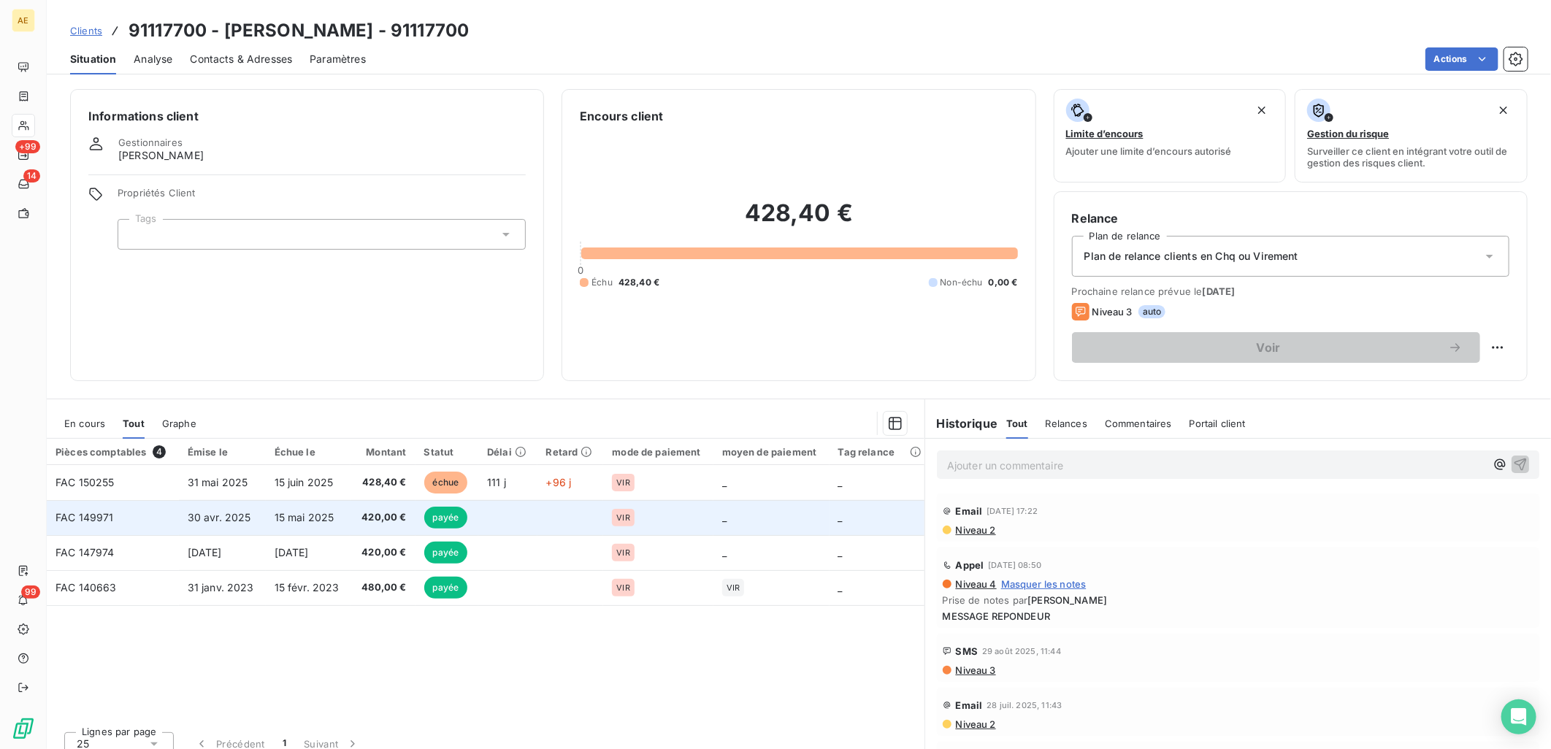
click at [302, 523] on span "15 mai 2025" at bounding box center [305, 517] width 60 height 12
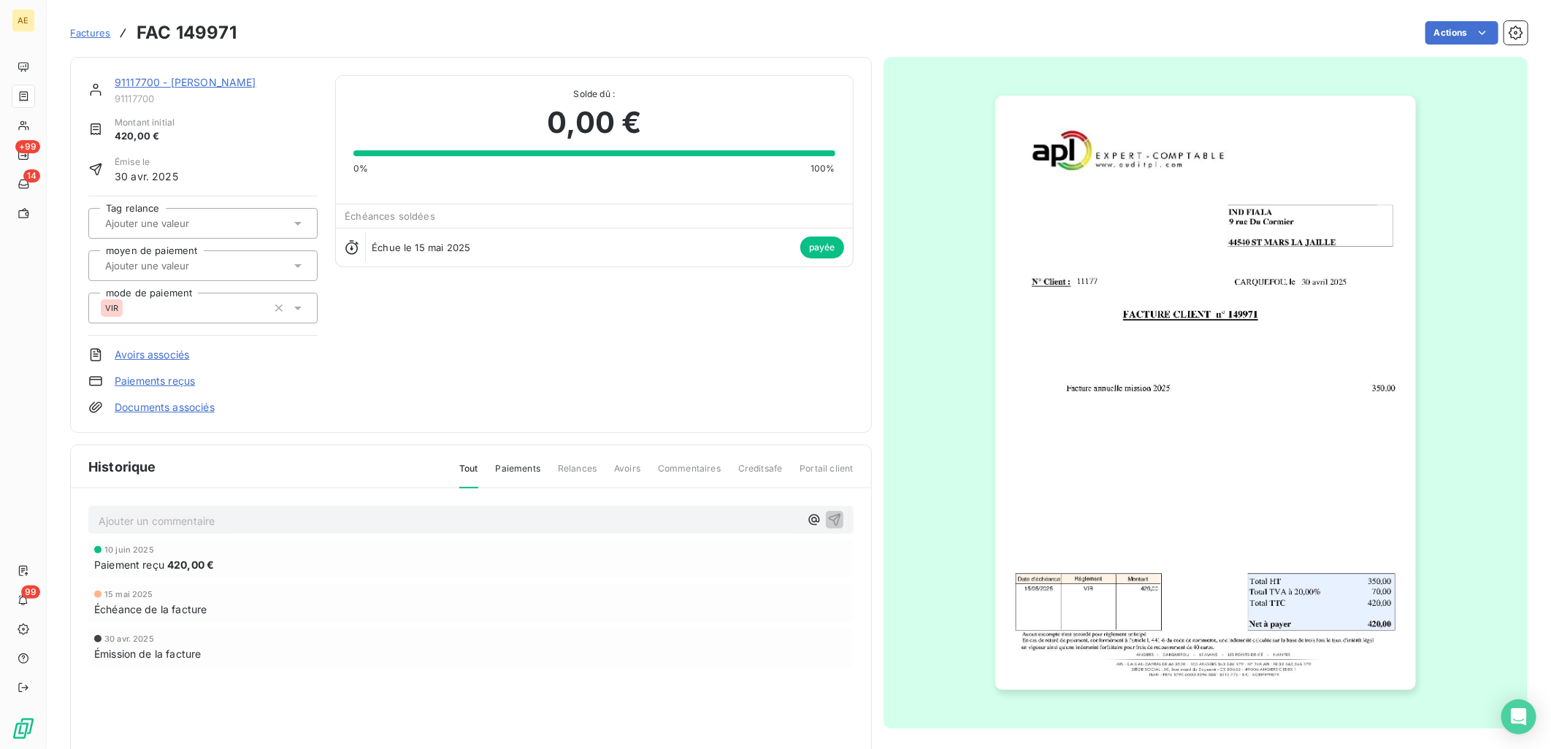
click at [137, 81] on link "91117700 - [PERSON_NAME]" at bounding box center [186, 82] width 142 height 12
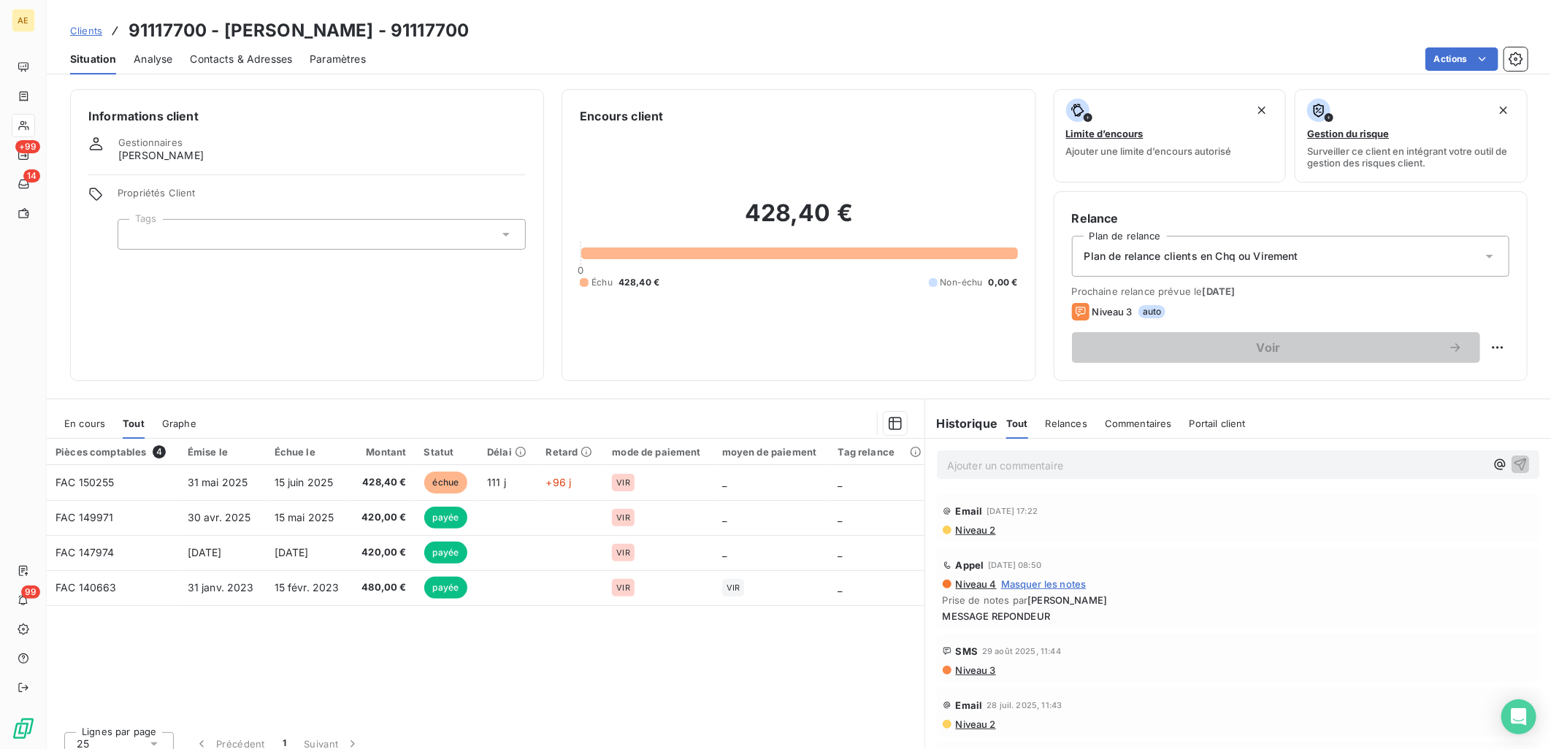
click at [91, 421] on span "En cours" at bounding box center [84, 424] width 41 height 12
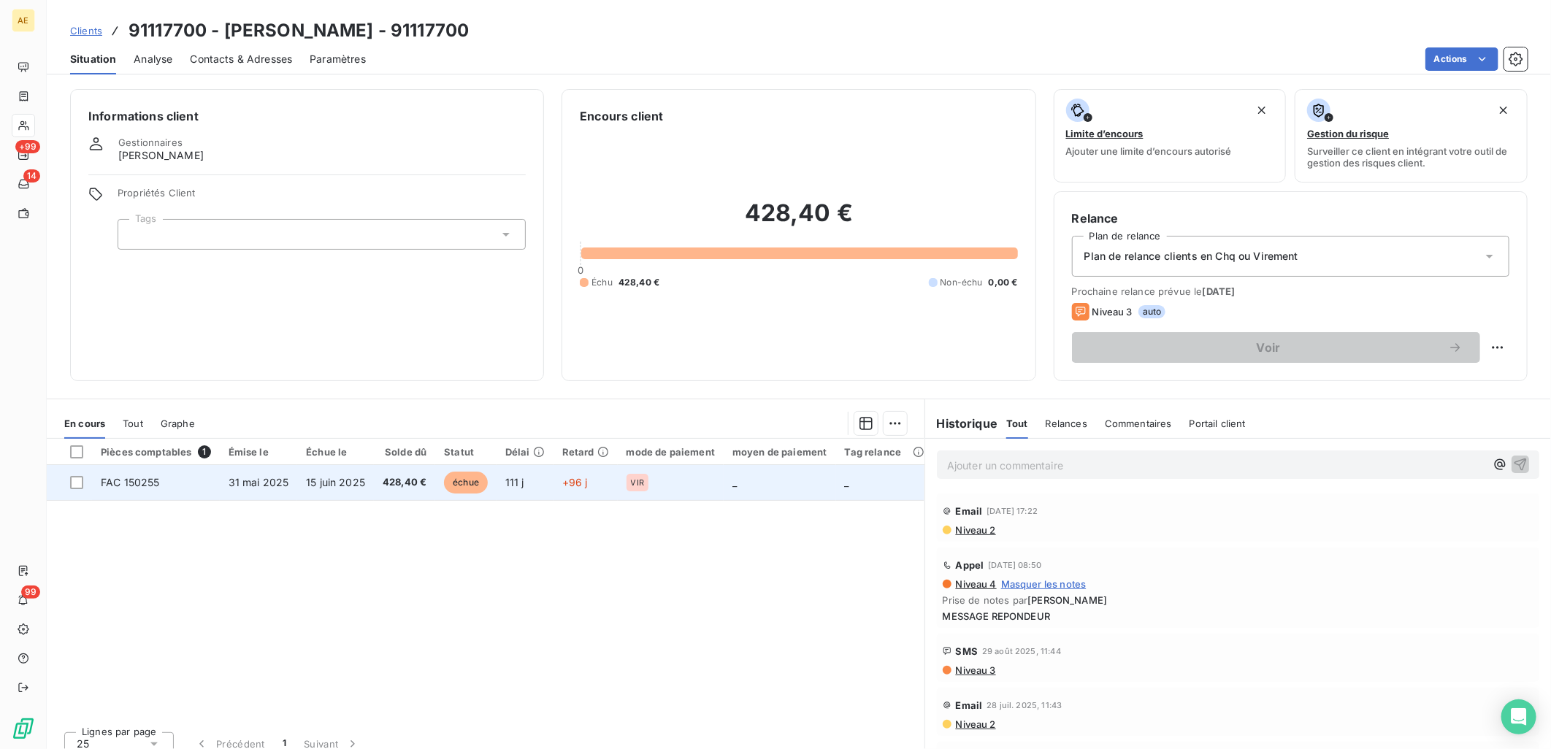
click at [210, 491] on td "FAC 150255" at bounding box center [156, 482] width 128 height 35
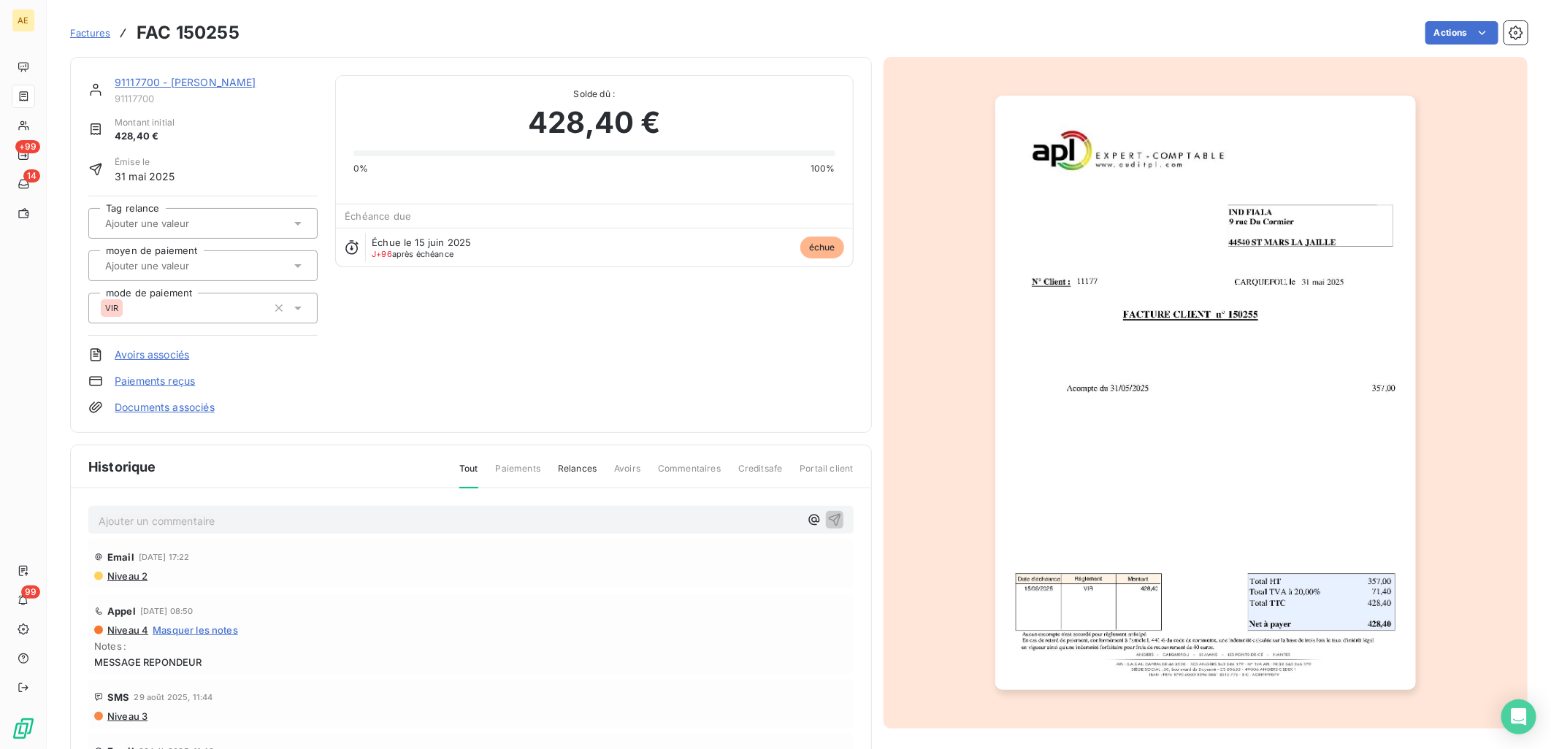
click at [199, 84] on link "91117700 - [PERSON_NAME]" at bounding box center [186, 82] width 142 height 12
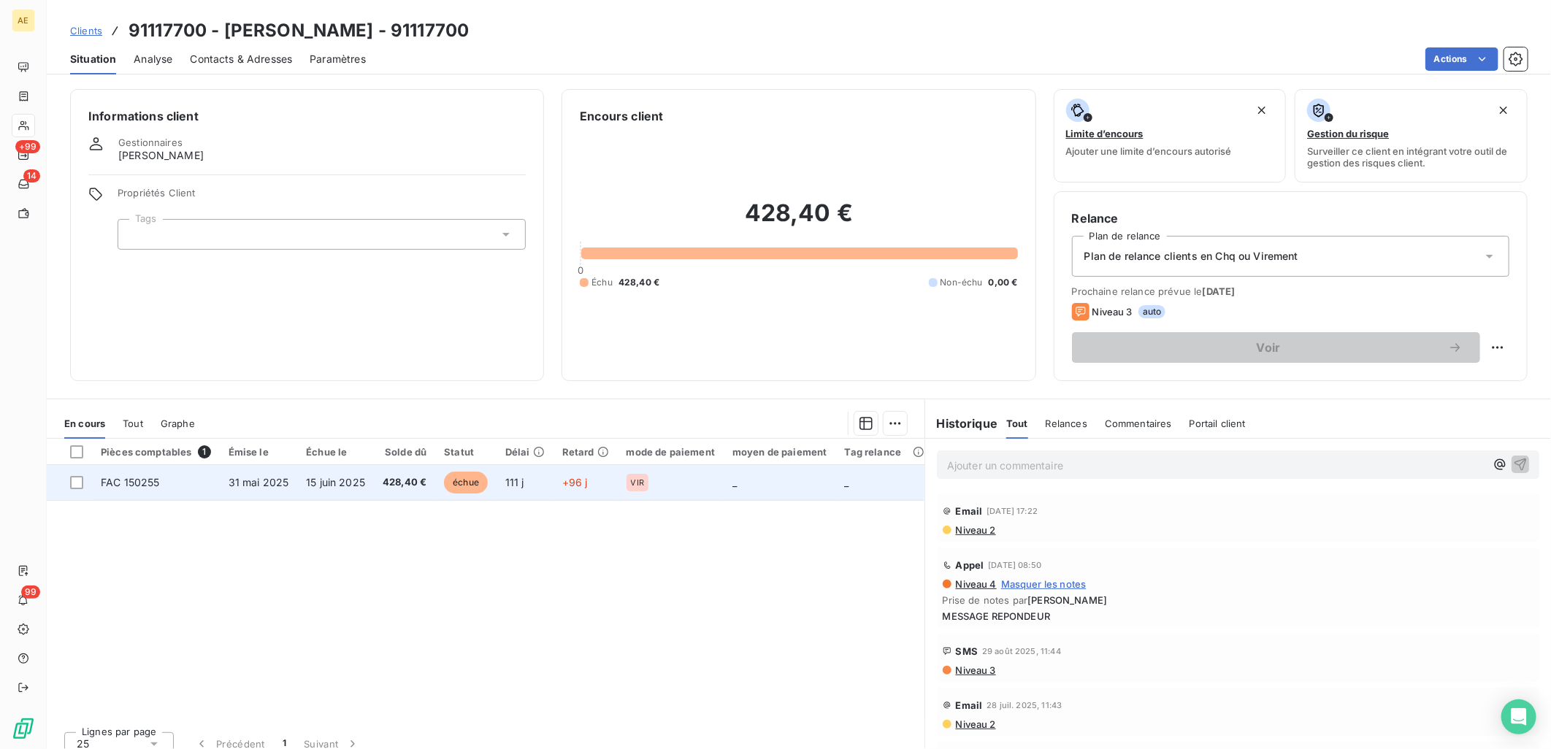
click at [280, 486] on span "31 mai 2025" at bounding box center [259, 482] width 61 height 12
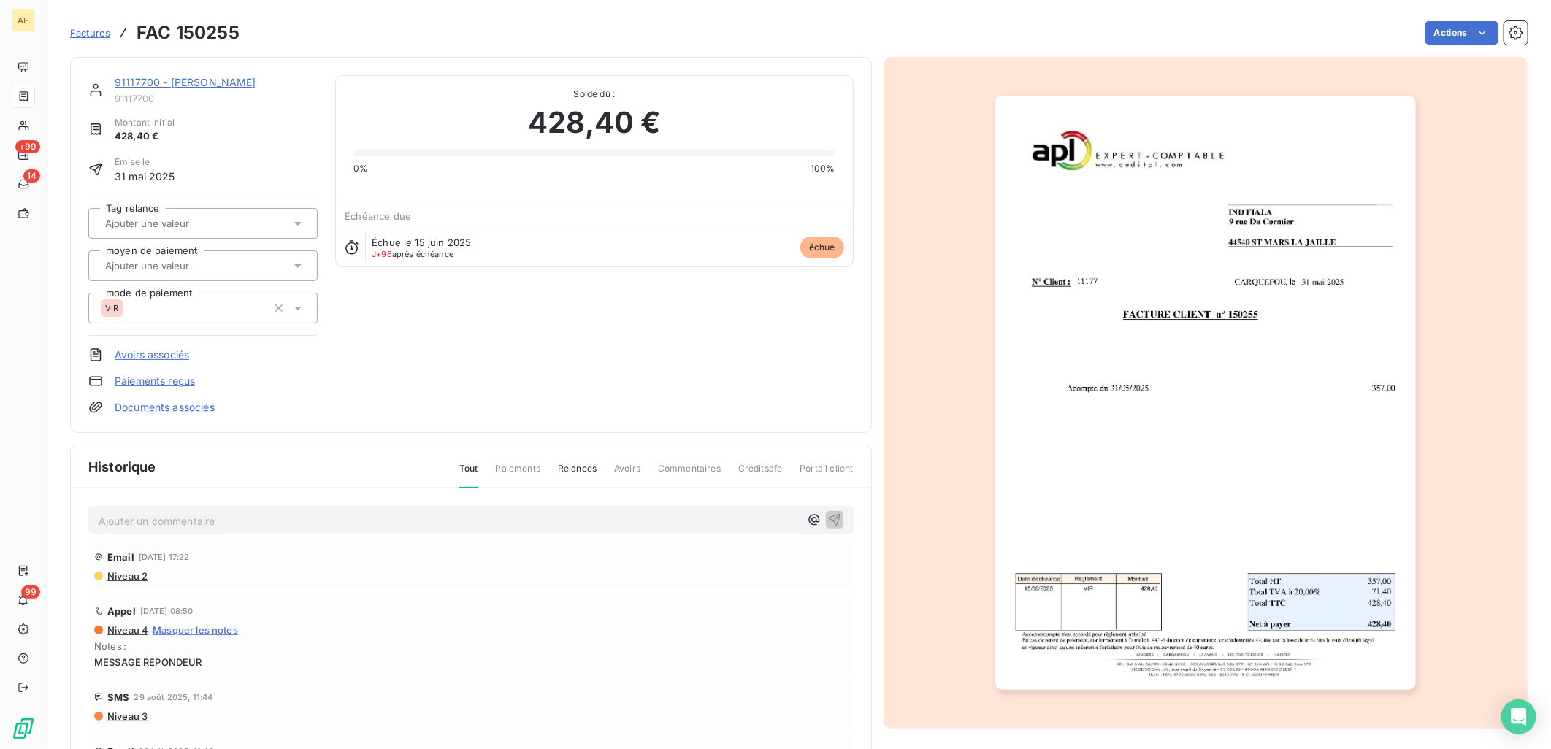
click at [1164, 393] on img "button" at bounding box center [1205, 393] width 421 height 594
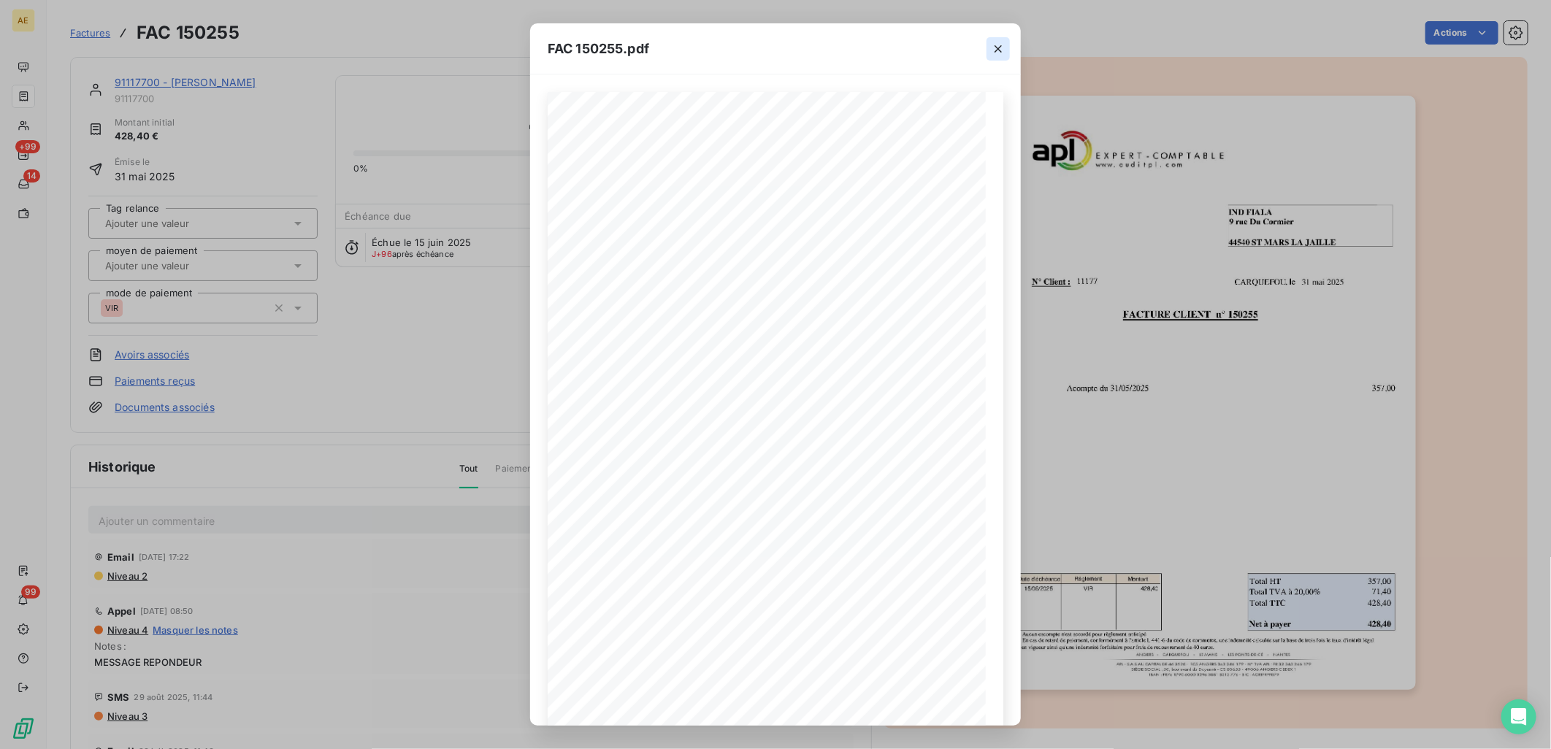
click at [1006, 48] on button "button" at bounding box center [998, 48] width 23 height 23
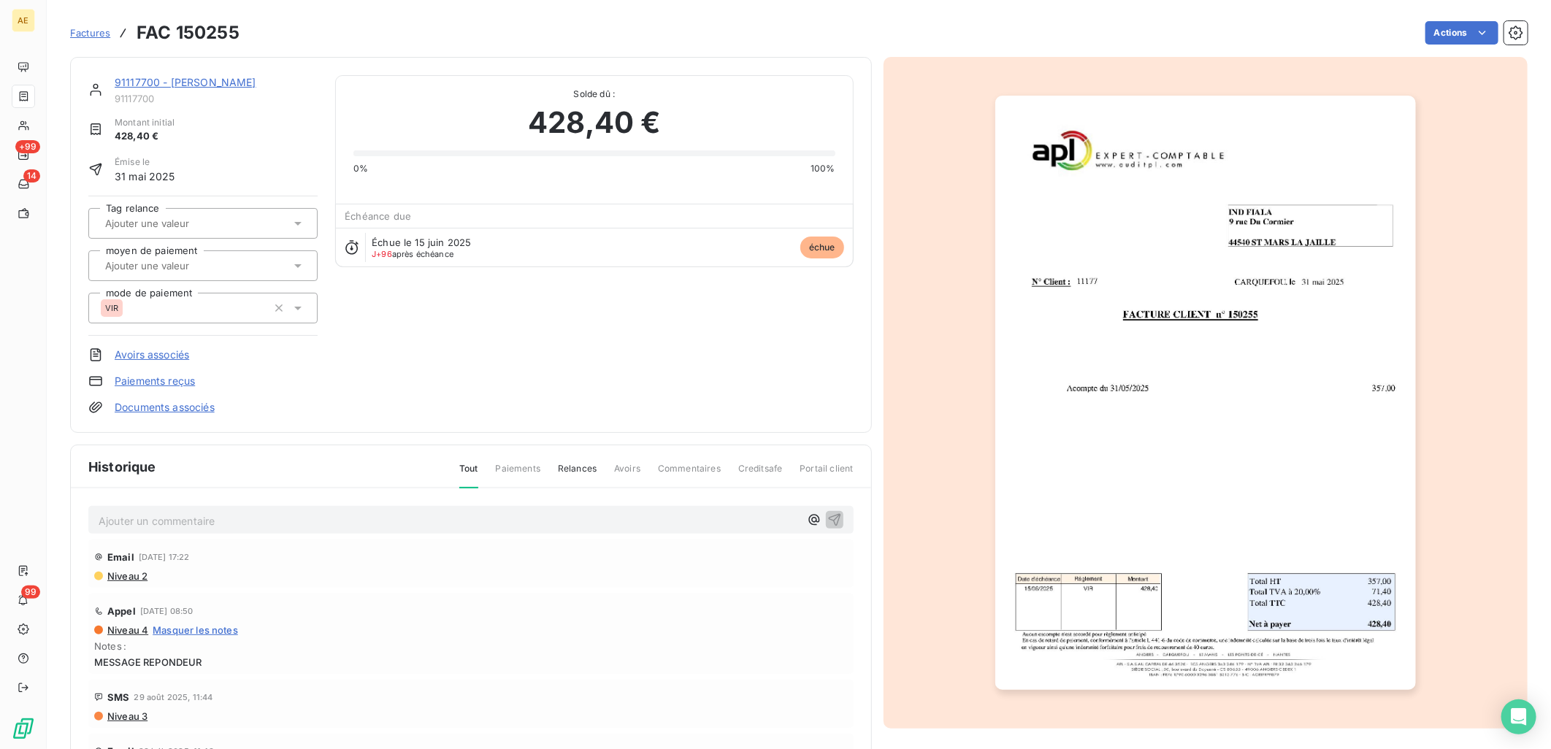
click at [137, 69] on div "91117700 - [PERSON_NAME] 91117700 Montant initial 428,40 € Émise le [DATE] Tag …" at bounding box center [471, 245] width 802 height 376
click at [140, 75] on div "91117700 - [PERSON_NAME]" at bounding box center [216, 82] width 203 height 15
click at [142, 79] on link "91117700 - [PERSON_NAME]" at bounding box center [186, 82] width 142 height 12
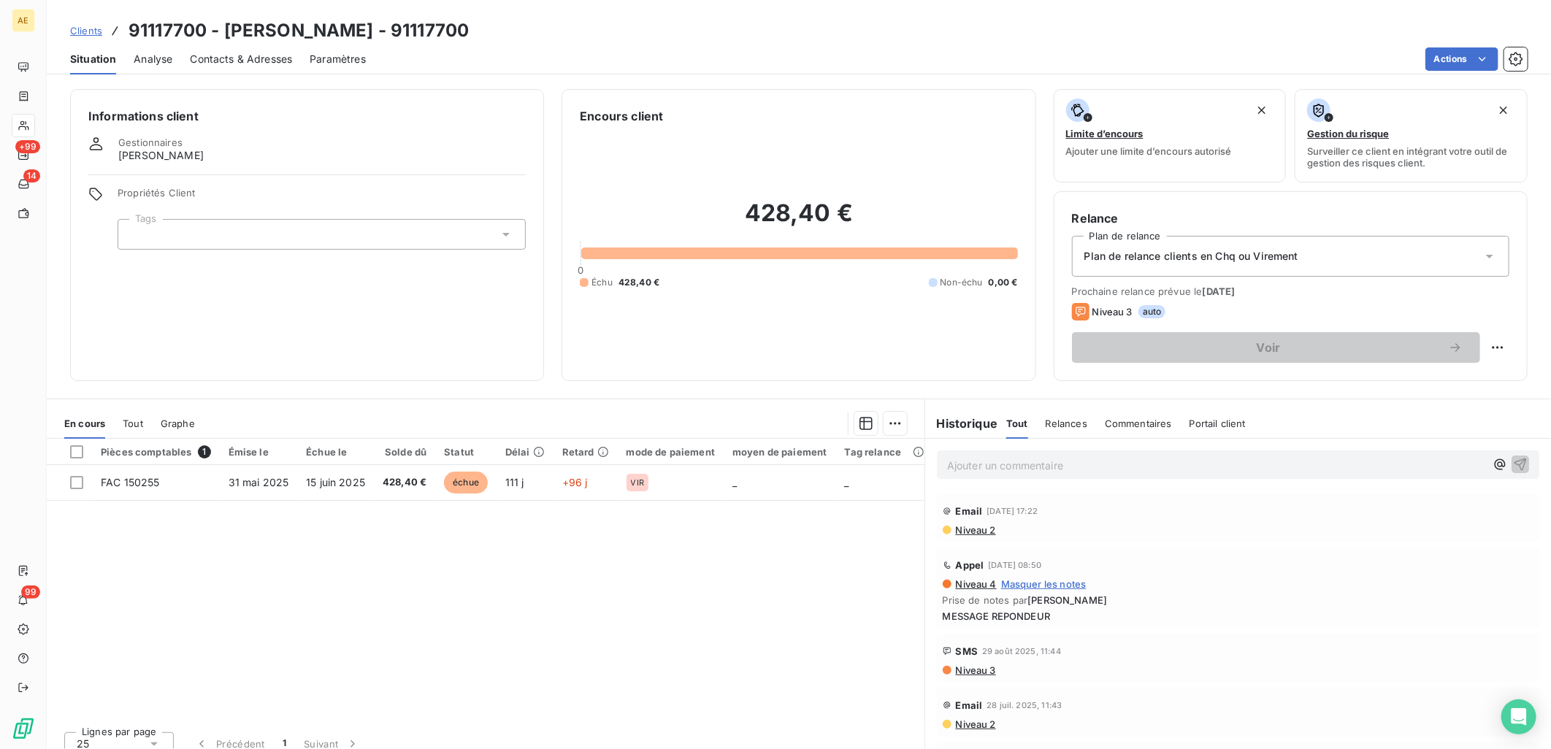
click at [134, 425] on span "Tout" at bounding box center [133, 424] width 20 height 12
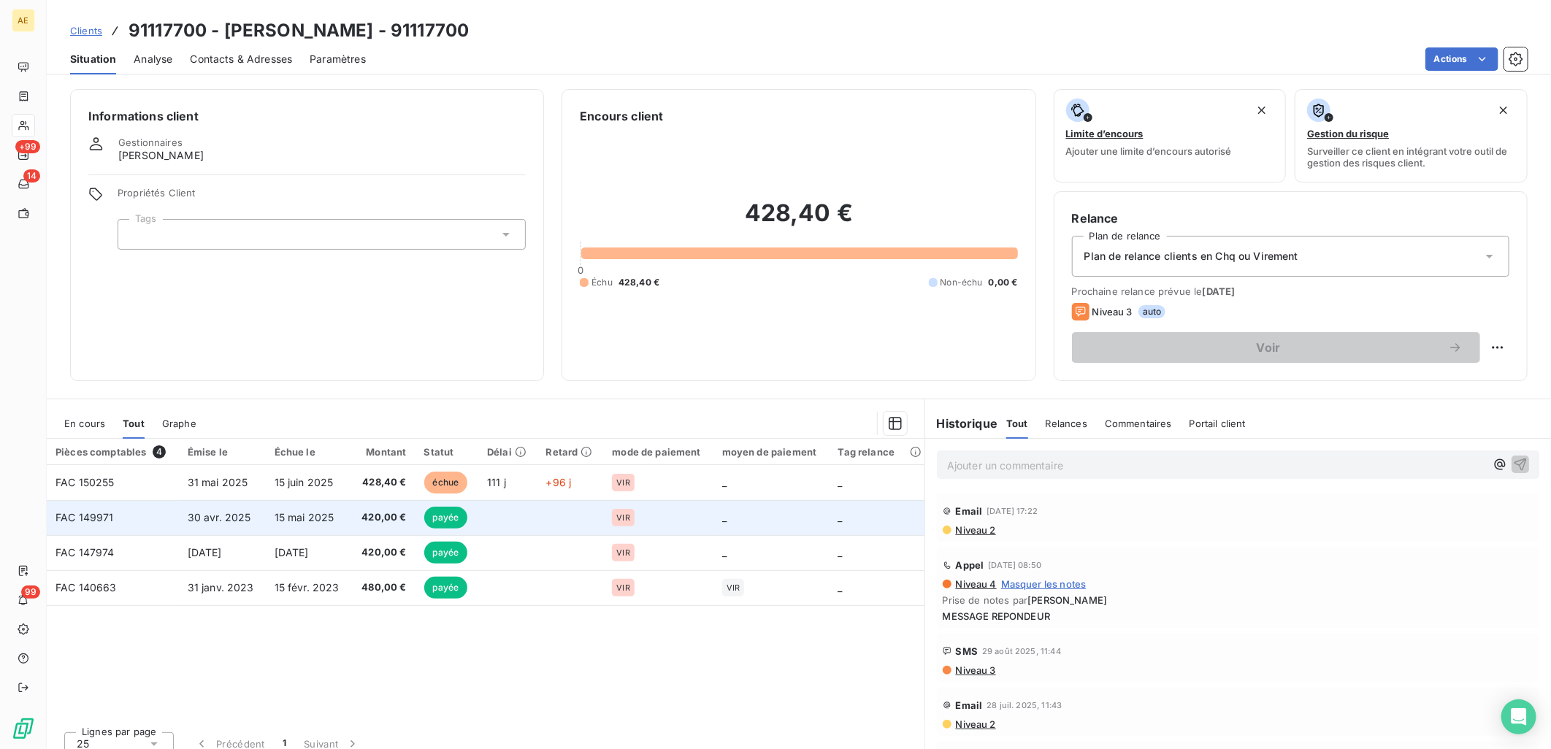
click at [177, 514] on td "FAC 149971" at bounding box center [113, 517] width 132 height 35
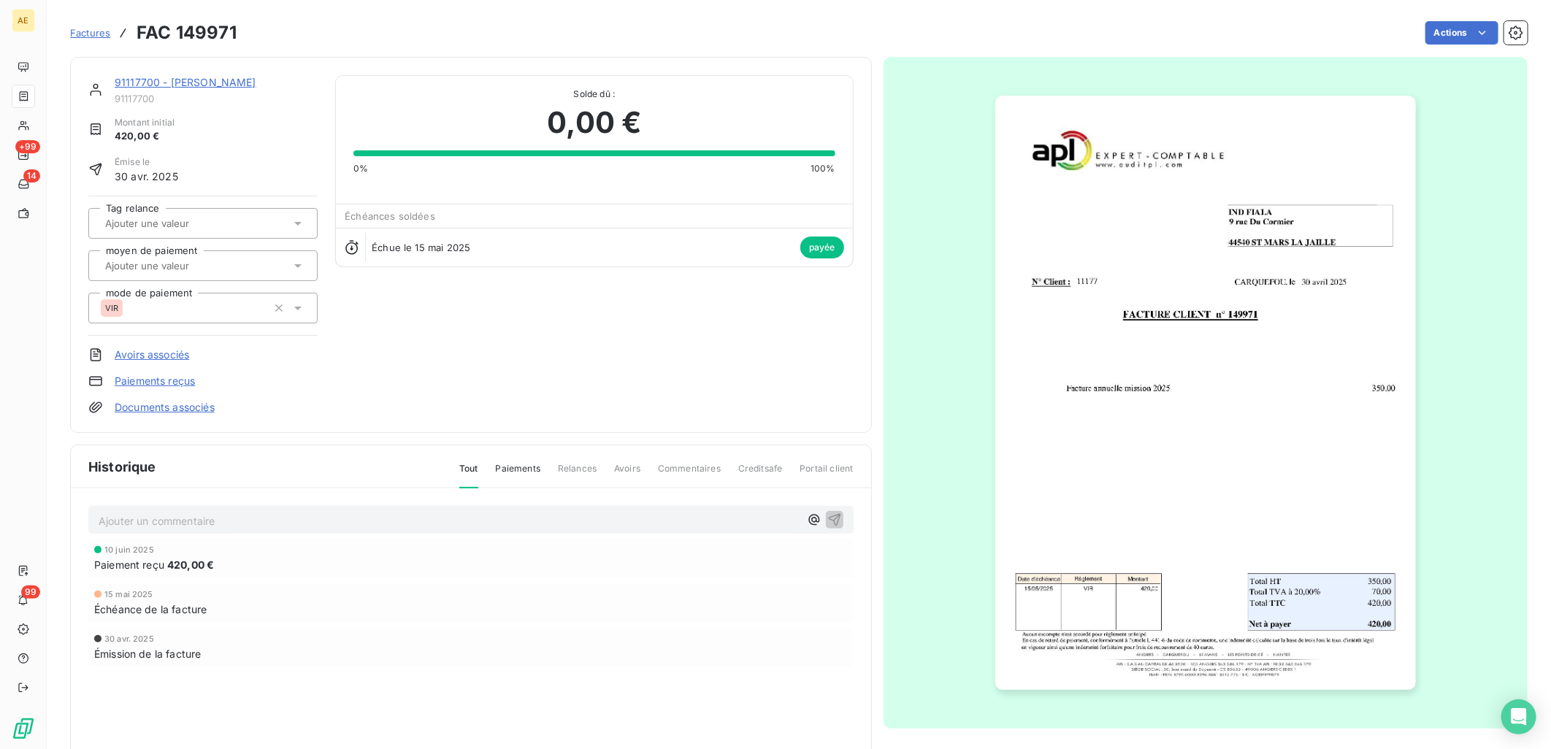
click at [170, 84] on link "91117700 - [PERSON_NAME]" at bounding box center [186, 82] width 142 height 12
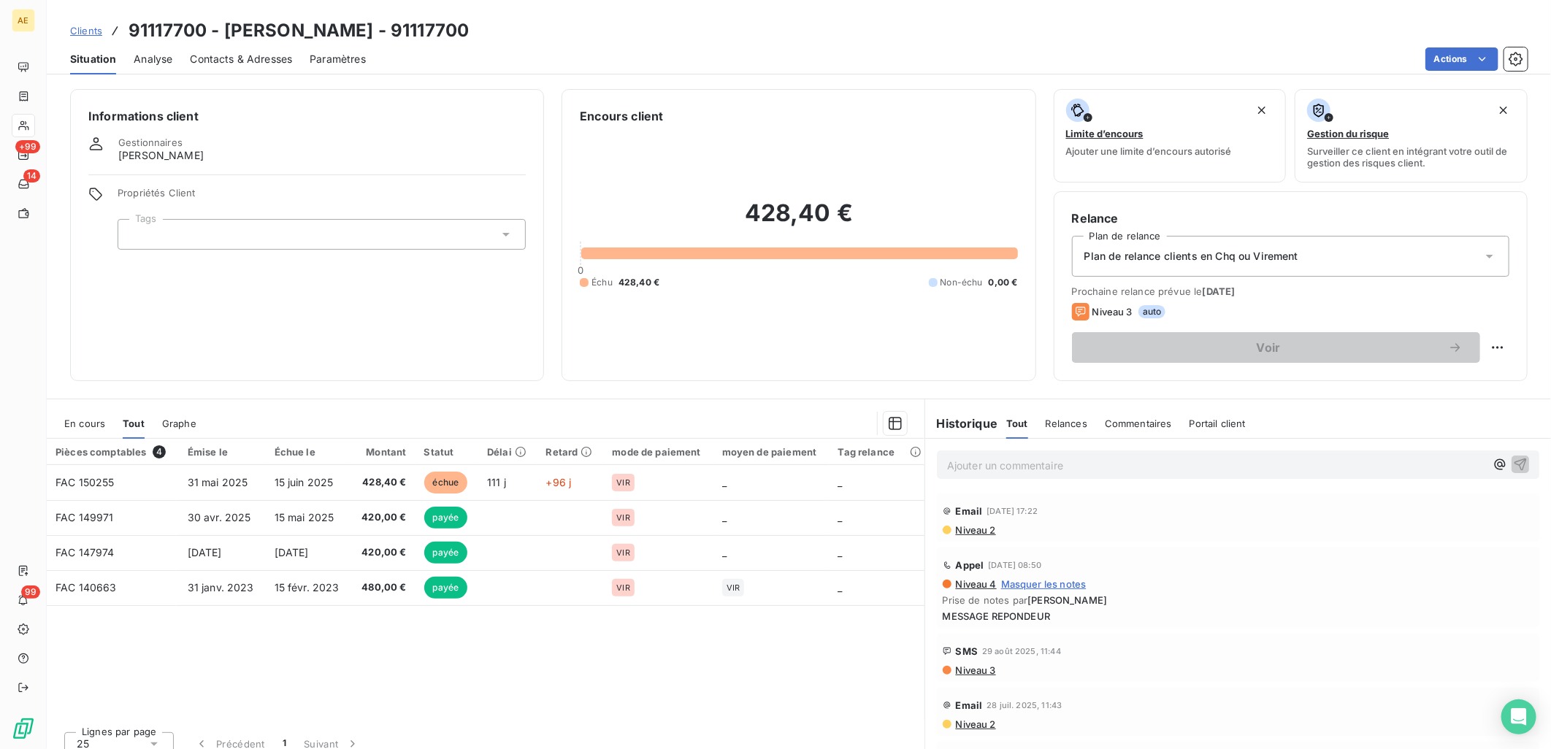
click at [83, 426] on span "En cours" at bounding box center [84, 424] width 41 height 12
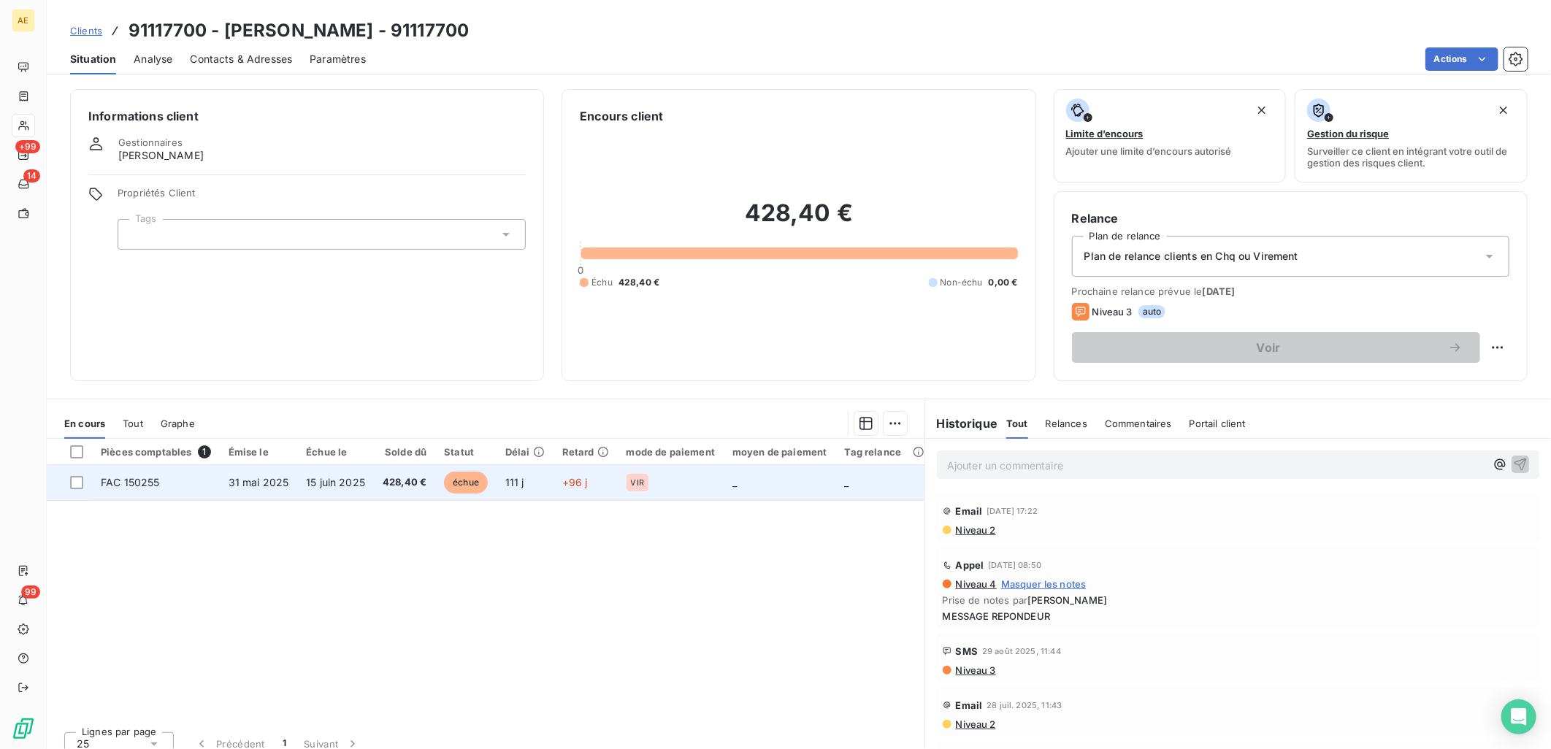
click at [130, 487] on span "FAC 150255" at bounding box center [130, 482] width 59 height 12
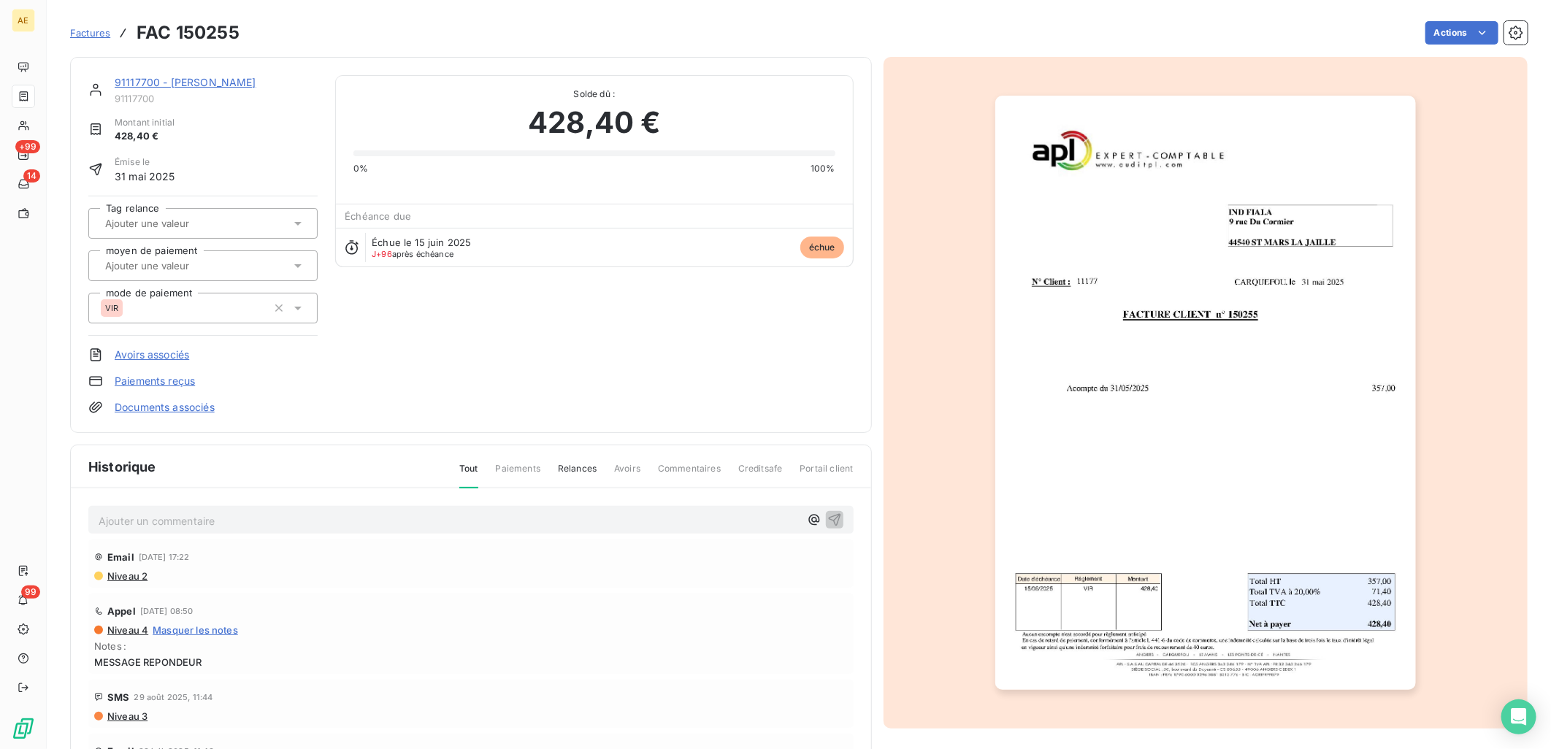
click at [137, 85] on link "91117700 - [PERSON_NAME]" at bounding box center [186, 82] width 142 height 12
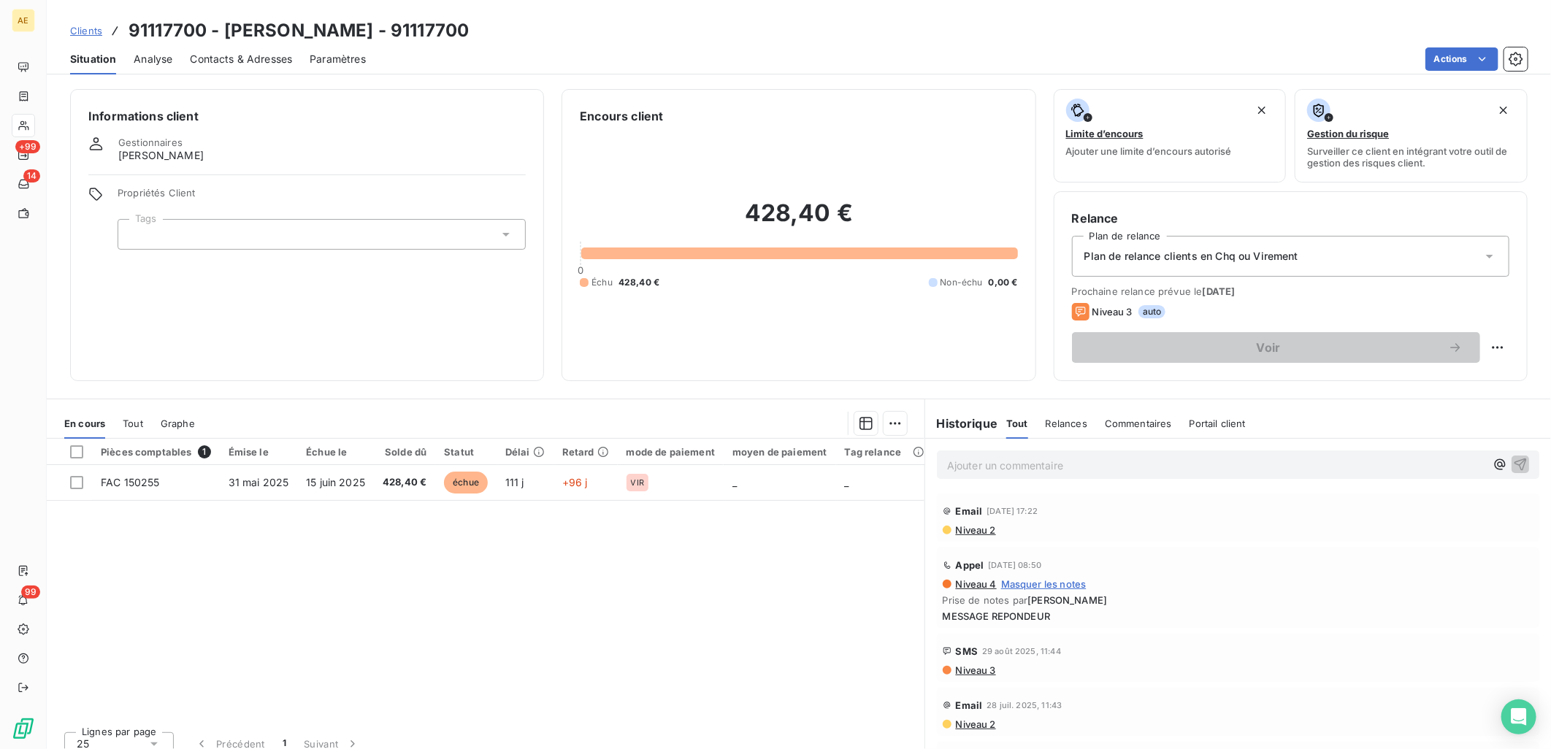
click at [135, 425] on span "Tout" at bounding box center [133, 424] width 20 height 12
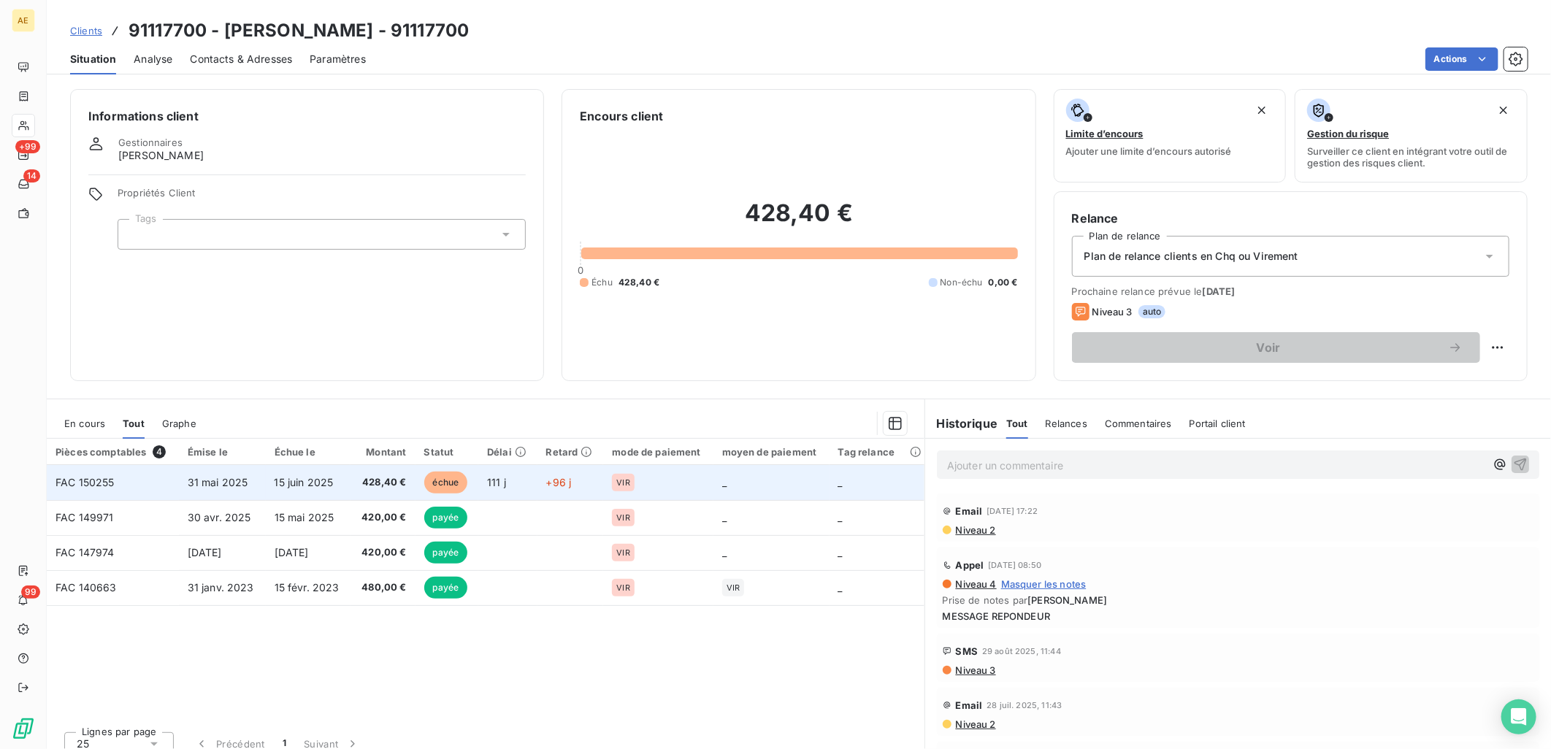
click at [261, 489] on td "31 mai 2025" at bounding box center [222, 482] width 87 height 35
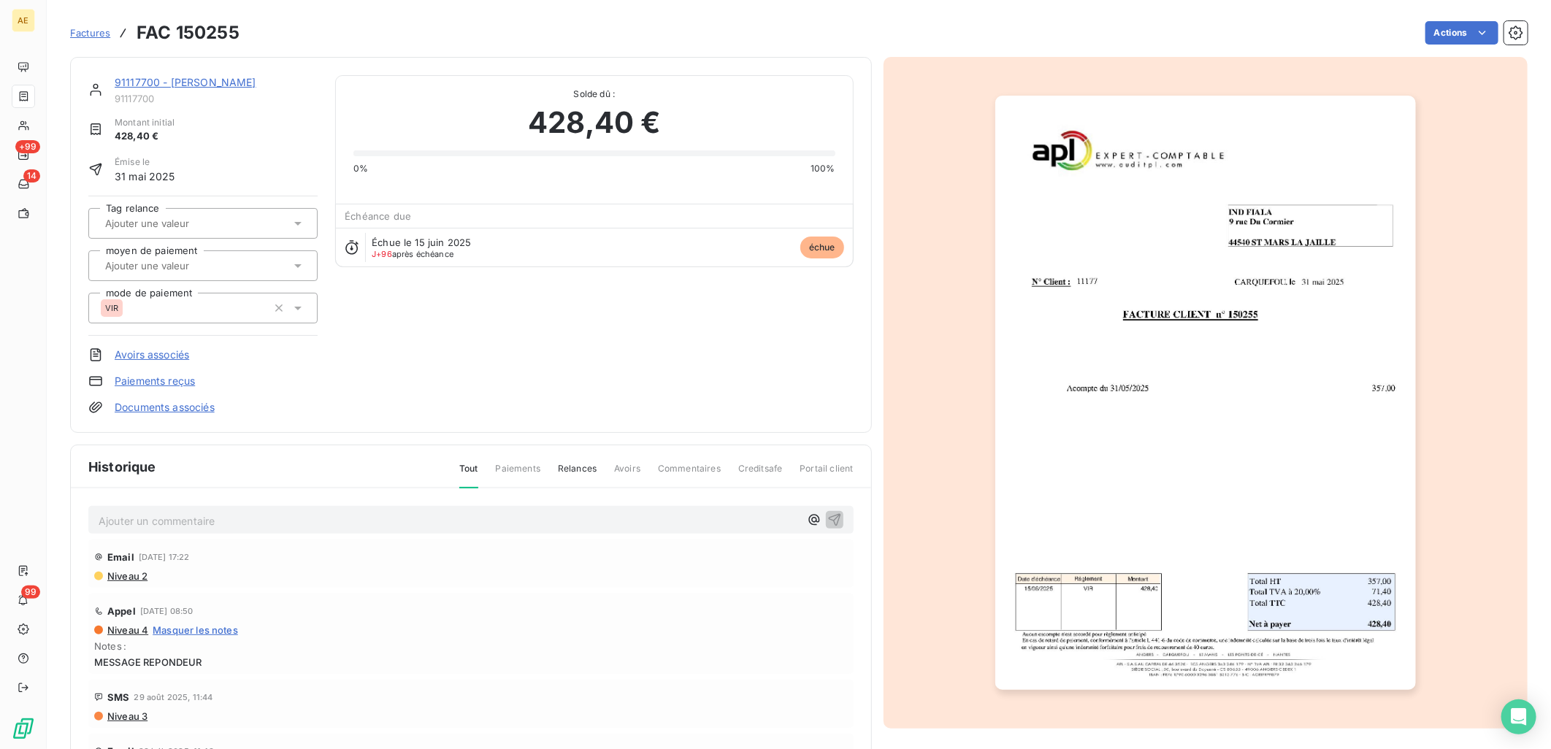
click at [199, 85] on link "91117700 - [PERSON_NAME]" at bounding box center [186, 82] width 142 height 12
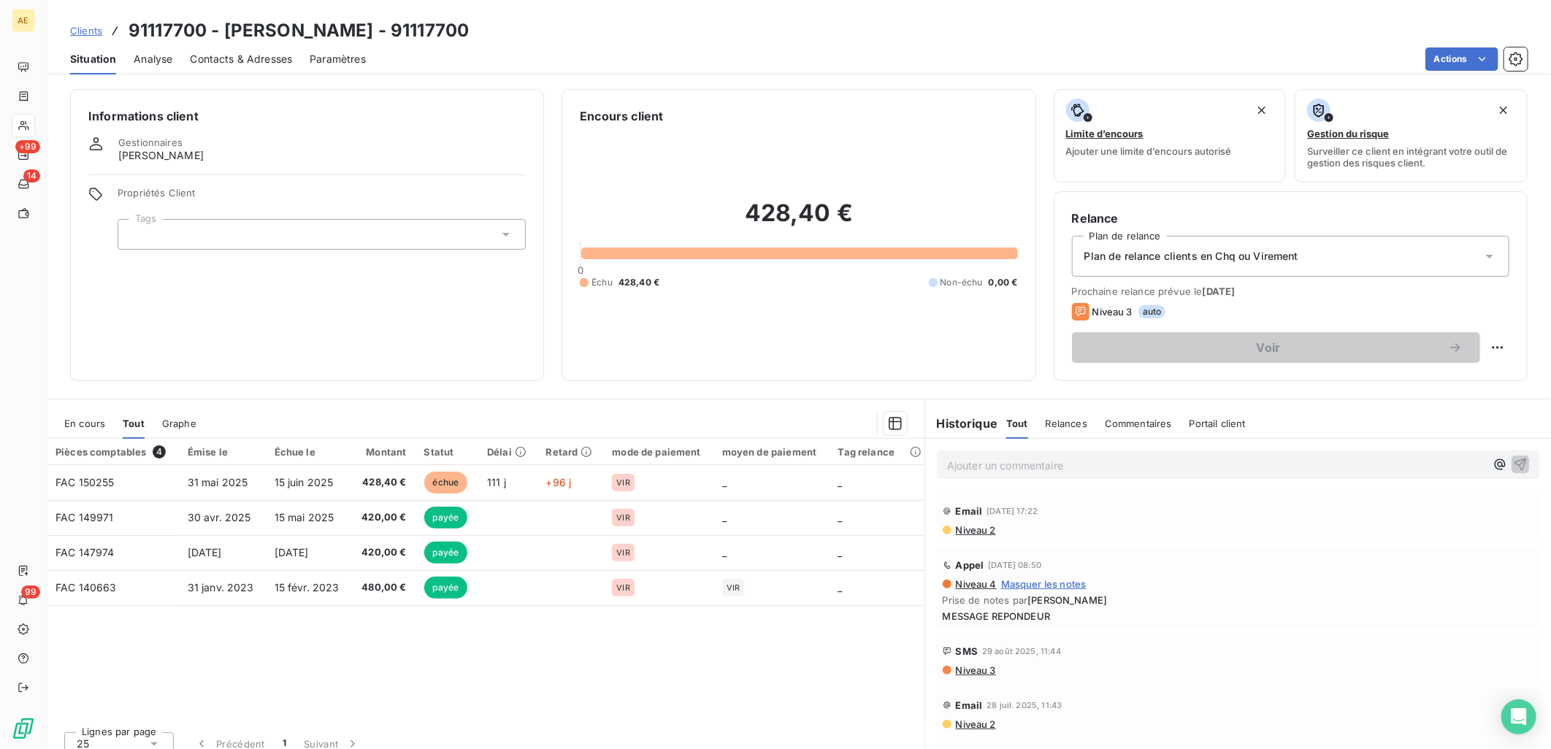
click at [1482, 256] on icon at bounding box center [1489, 256] width 15 height 15
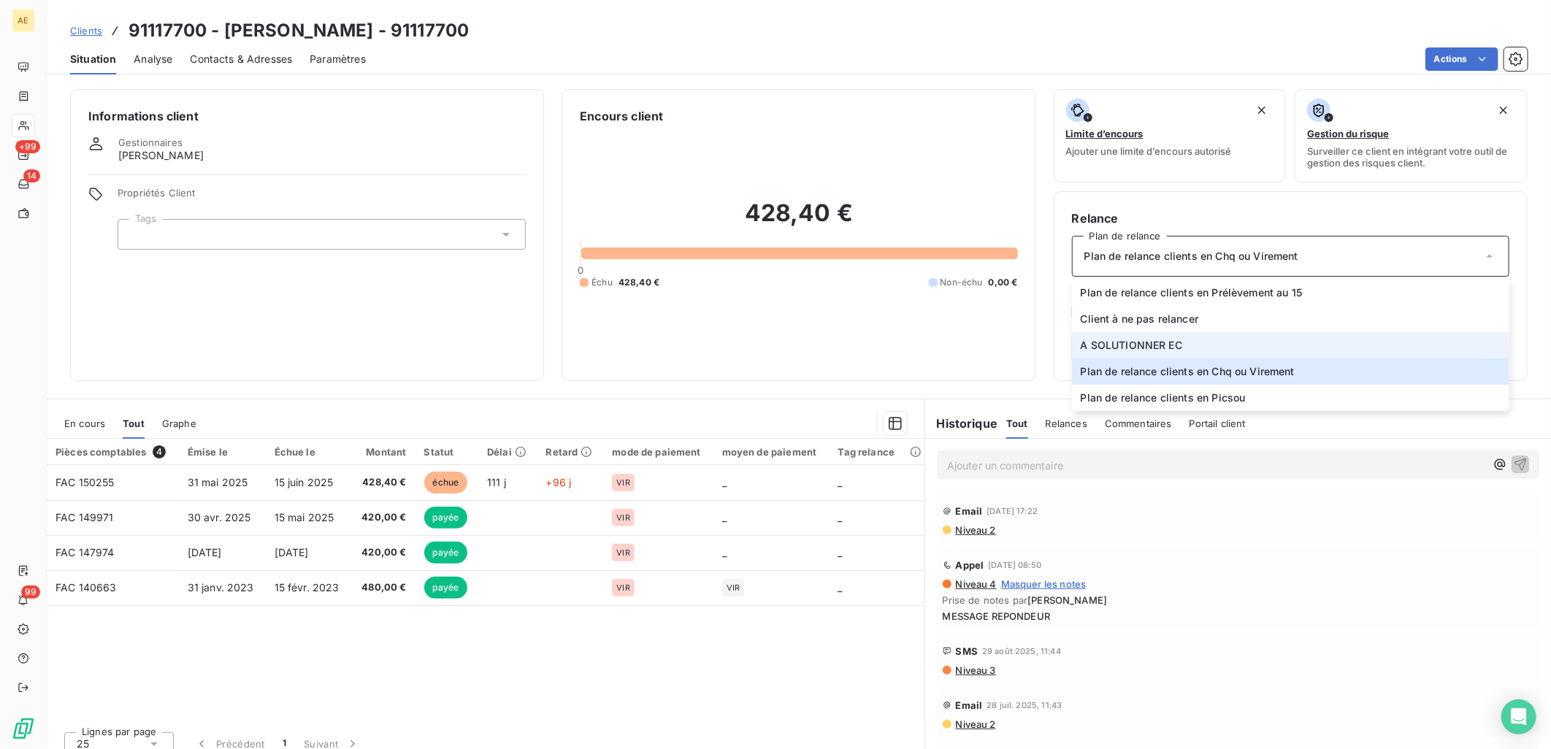
click at [1195, 346] on li "A SOLUTIONNER EC" at bounding box center [1290, 345] width 437 height 26
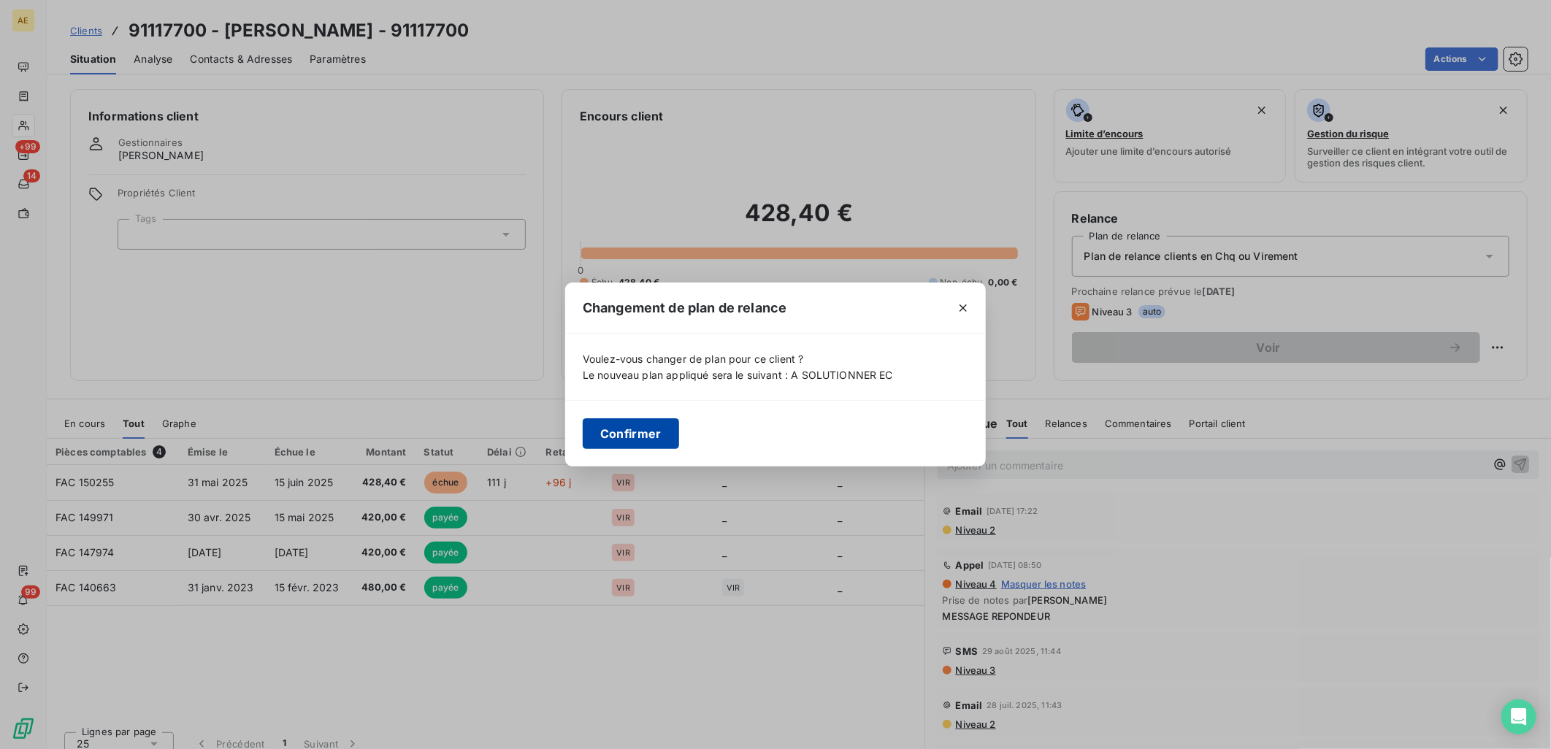
click at [625, 434] on button "Confirmer" at bounding box center [631, 433] width 96 height 31
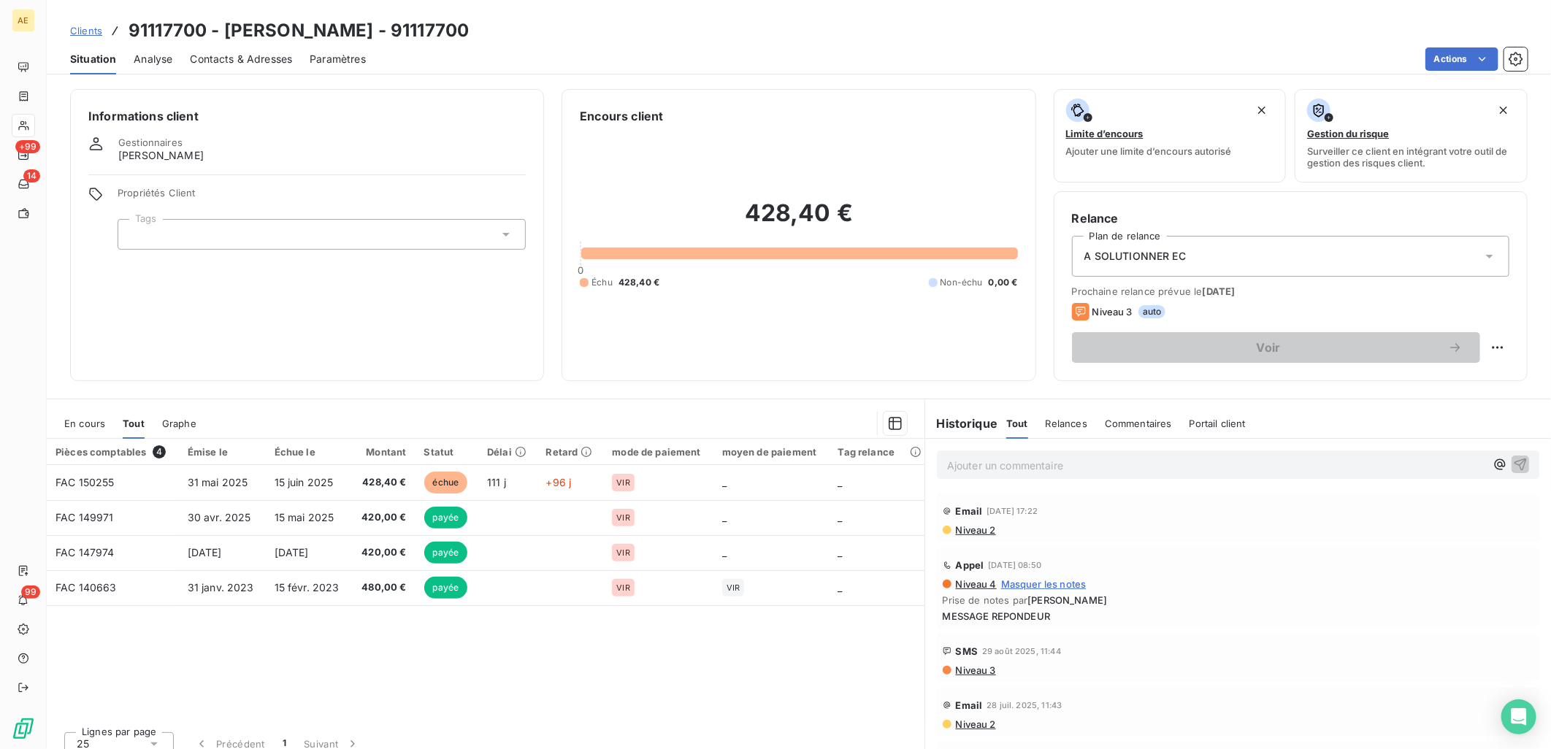
click at [91, 426] on span "En cours" at bounding box center [84, 424] width 41 height 12
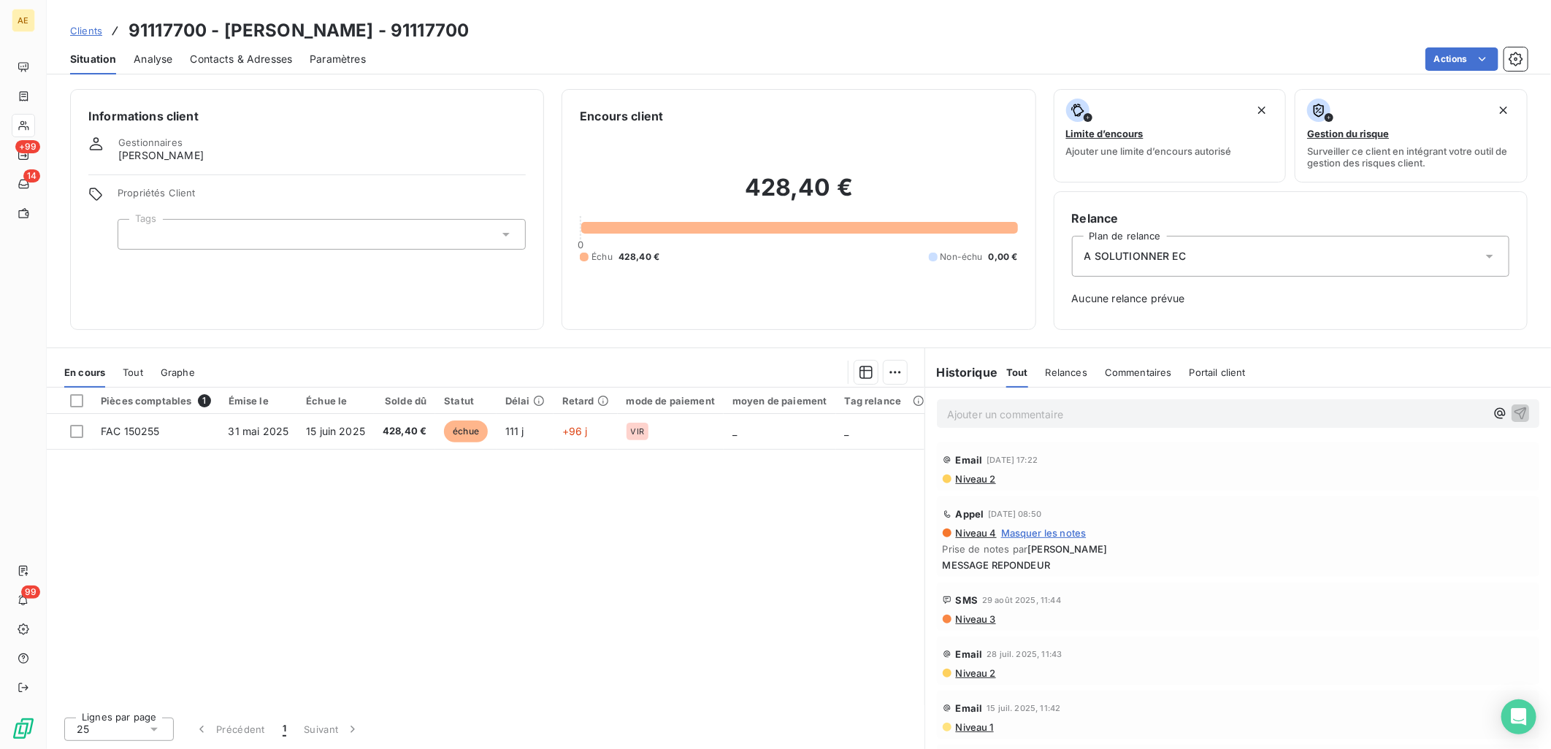
click at [505, 544] on div "Pièces comptables 1 Émise le Échue le Solde dû Statut Délai Retard mode de paie…" at bounding box center [486, 547] width 878 height 318
click at [1493, 417] on icon "button" at bounding box center [1500, 413] width 15 height 15
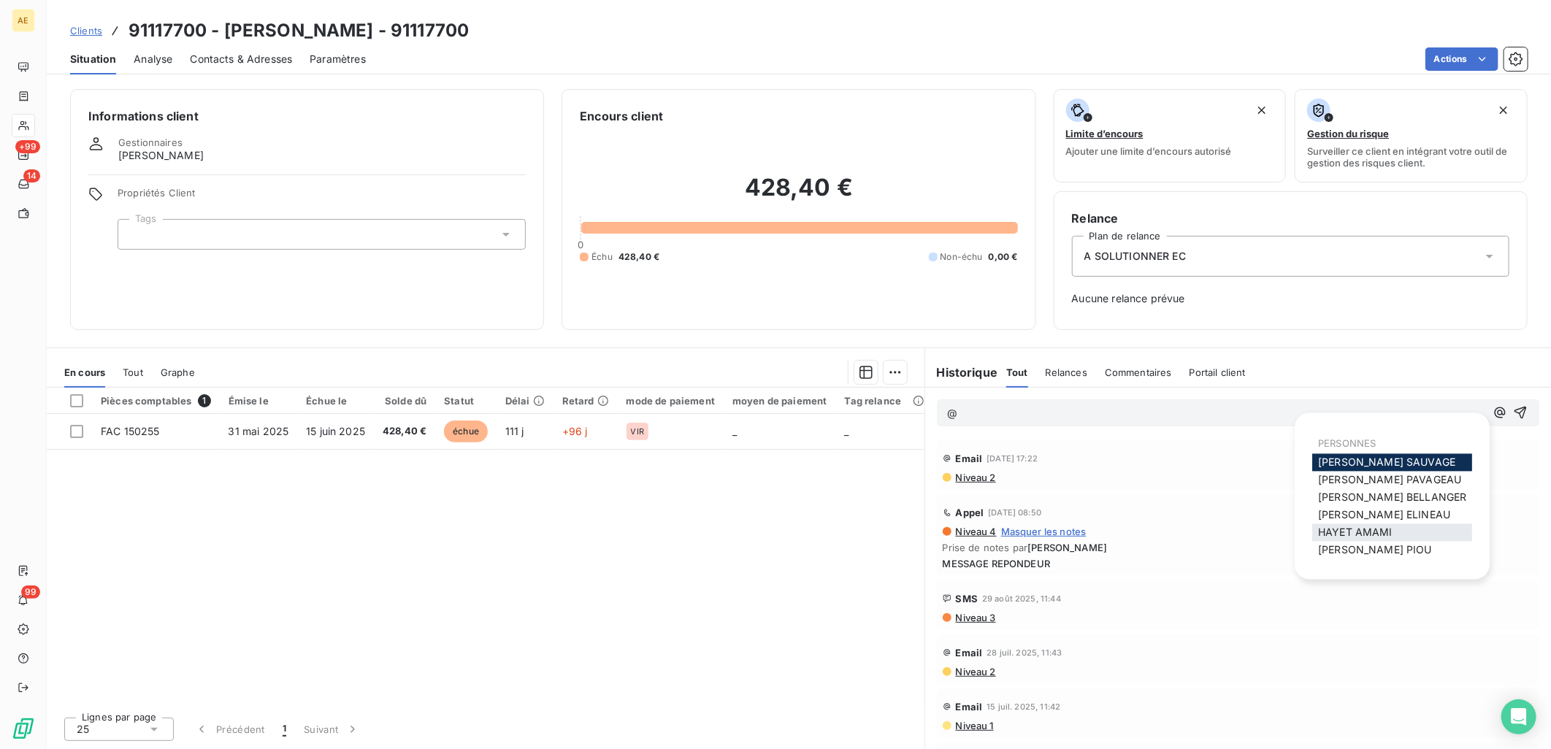
click at [1351, 540] on div "[PERSON_NAME]" at bounding box center [1392, 533] width 160 height 18
click at [1368, 537] on span "[PERSON_NAME]" at bounding box center [1355, 532] width 74 height 12
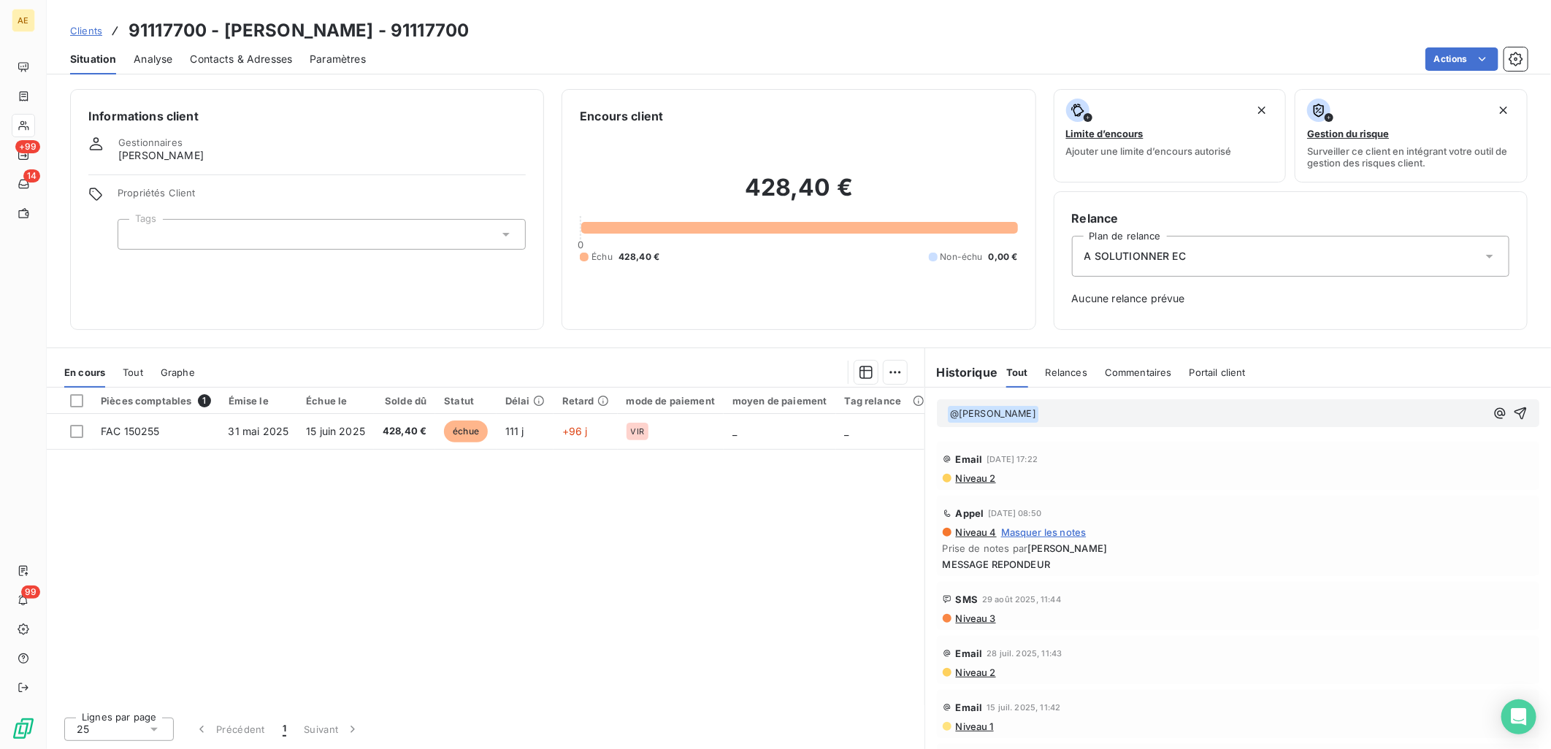
click at [1075, 421] on p "﻿ @ HAYET AMAMI ﻿ ﻿" at bounding box center [1216, 414] width 538 height 18
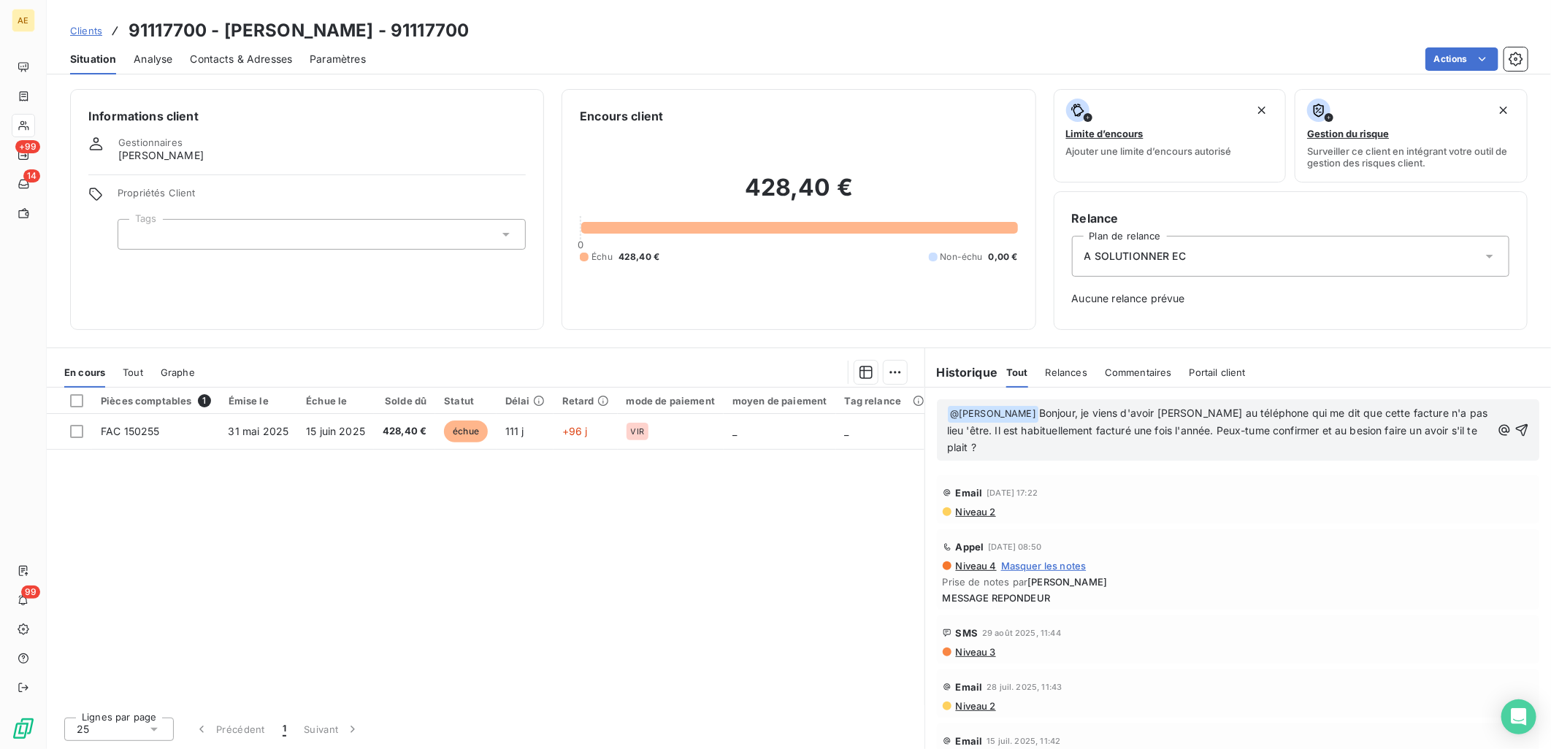
click at [1238, 431] on span "Bonjour, je viens d'avoir [PERSON_NAME] au téléphone qui me dit que cette factu…" at bounding box center [1219, 430] width 544 height 47
click at [1353, 426] on span "Bonjour, je viens d'avoir [PERSON_NAME] au téléphone qui me dit que cette factu…" at bounding box center [1219, 430] width 544 height 47
click at [1355, 426] on span "Bonjour, je viens d'avoir [PERSON_NAME] au téléphone qui me dit que cette factu…" at bounding box center [1219, 430] width 544 height 47
click at [947, 426] on span "Bonjour, je viens d'avoir [PERSON_NAME] au téléphone qui me dit que cette factu…" at bounding box center [1219, 430] width 544 height 47
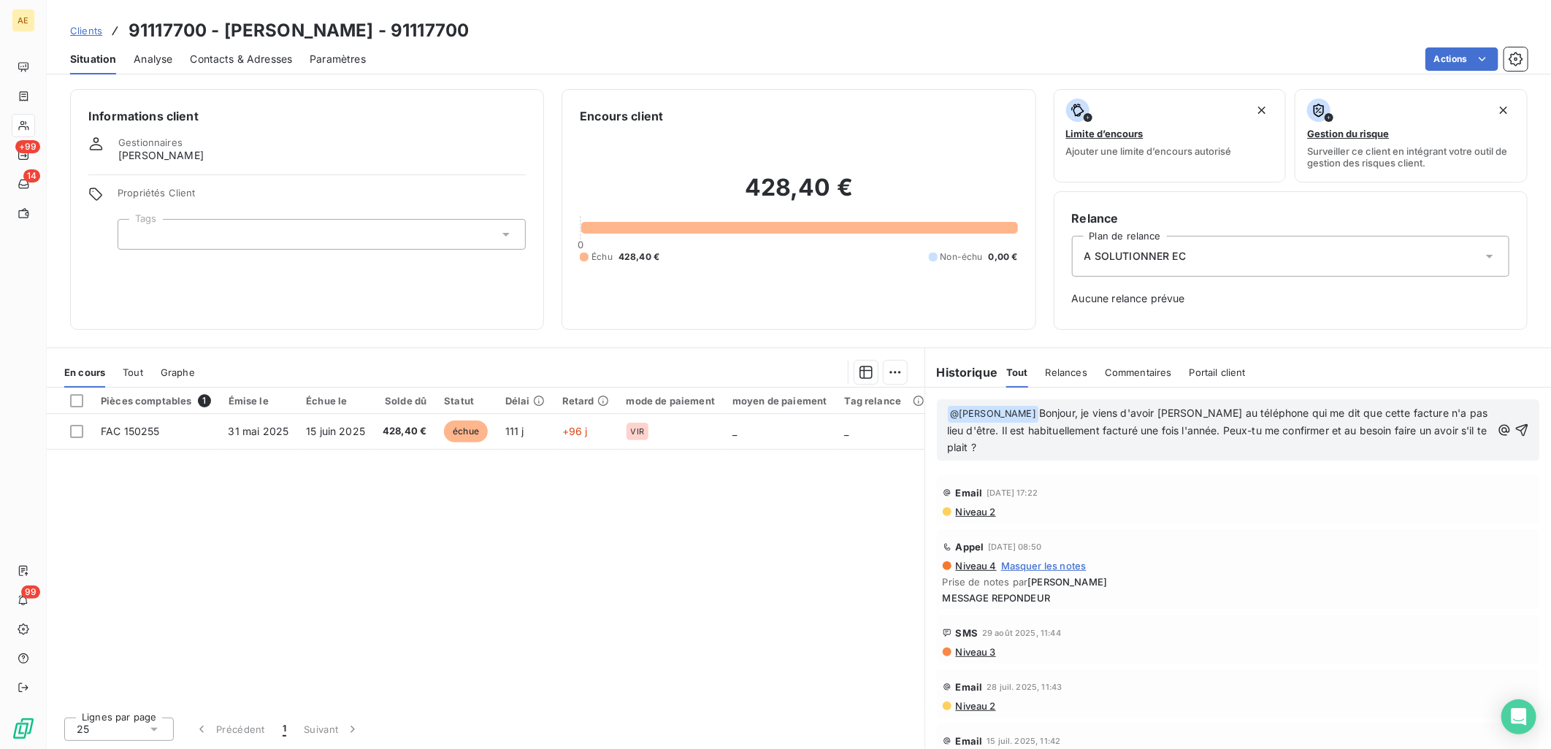
click at [88, 27] on span "Clients" at bounding box center [86, 31] width 32 height 12
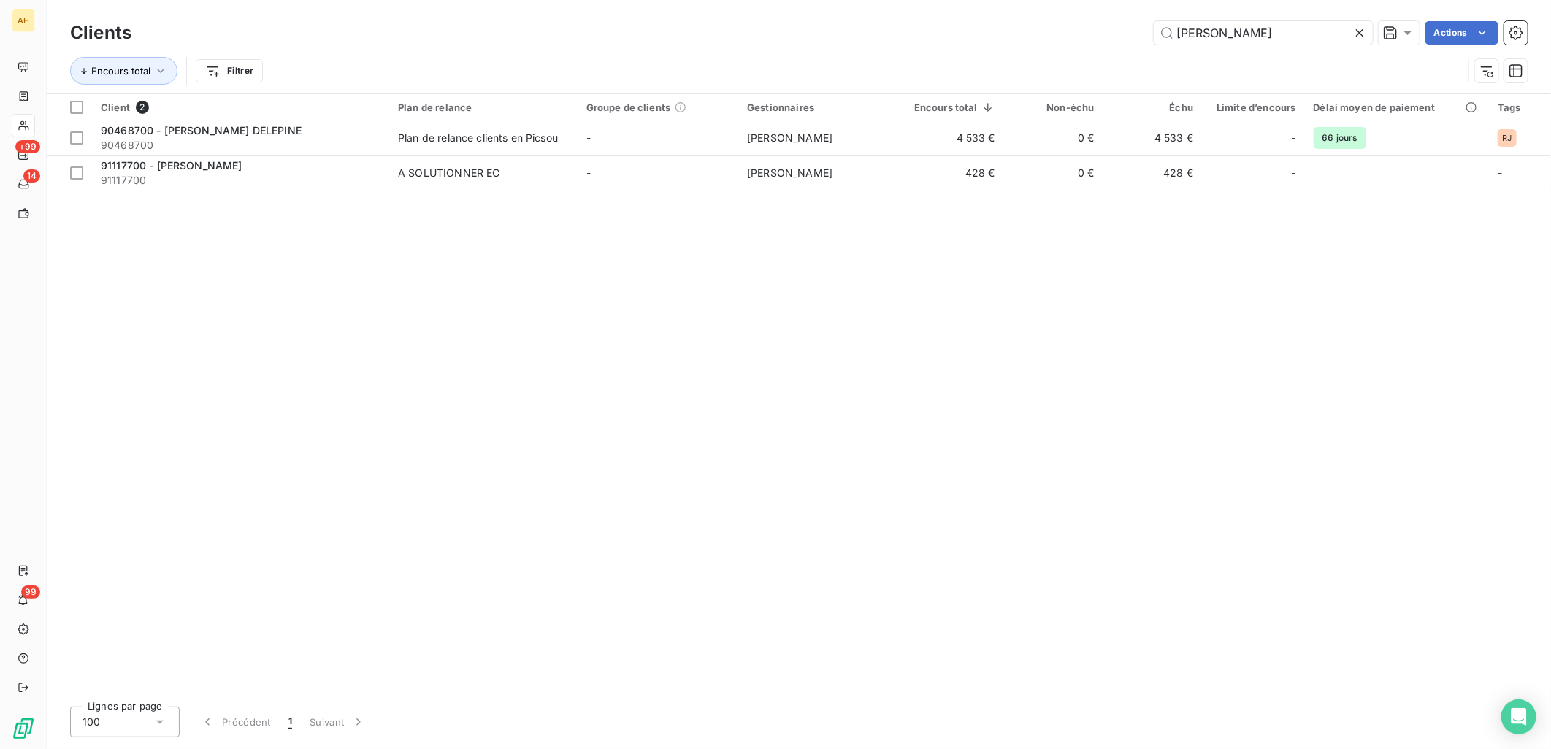
drag, startPoint x: 1246, startPoint y: 37, endPoint x: 1010, endPoint y: 37, distance: 235.9
click at [1010, 37] on div "[PERSON_NAME] Actions" at bounding box center [838, 32] width 1379 height 23
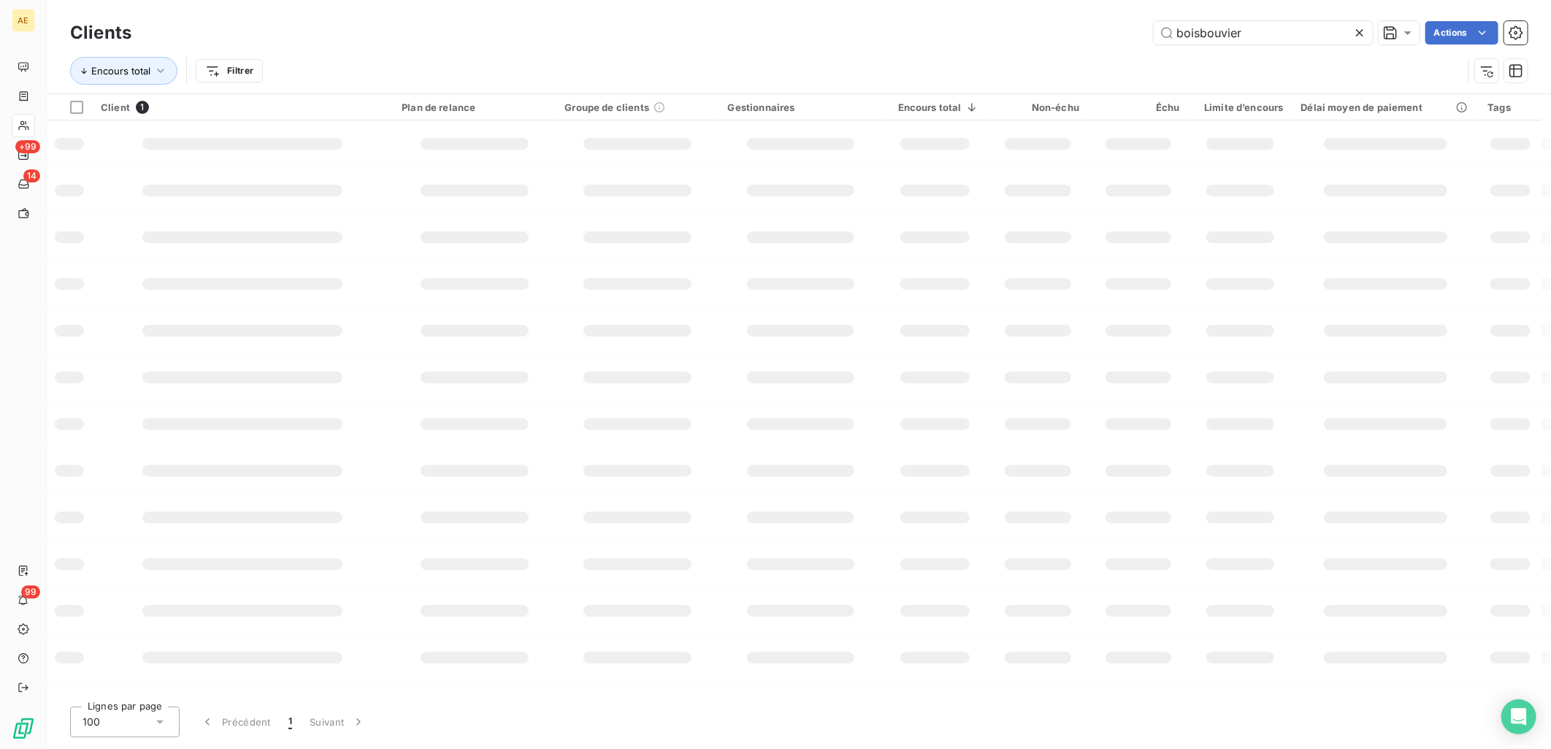
type input "boisbouvier"
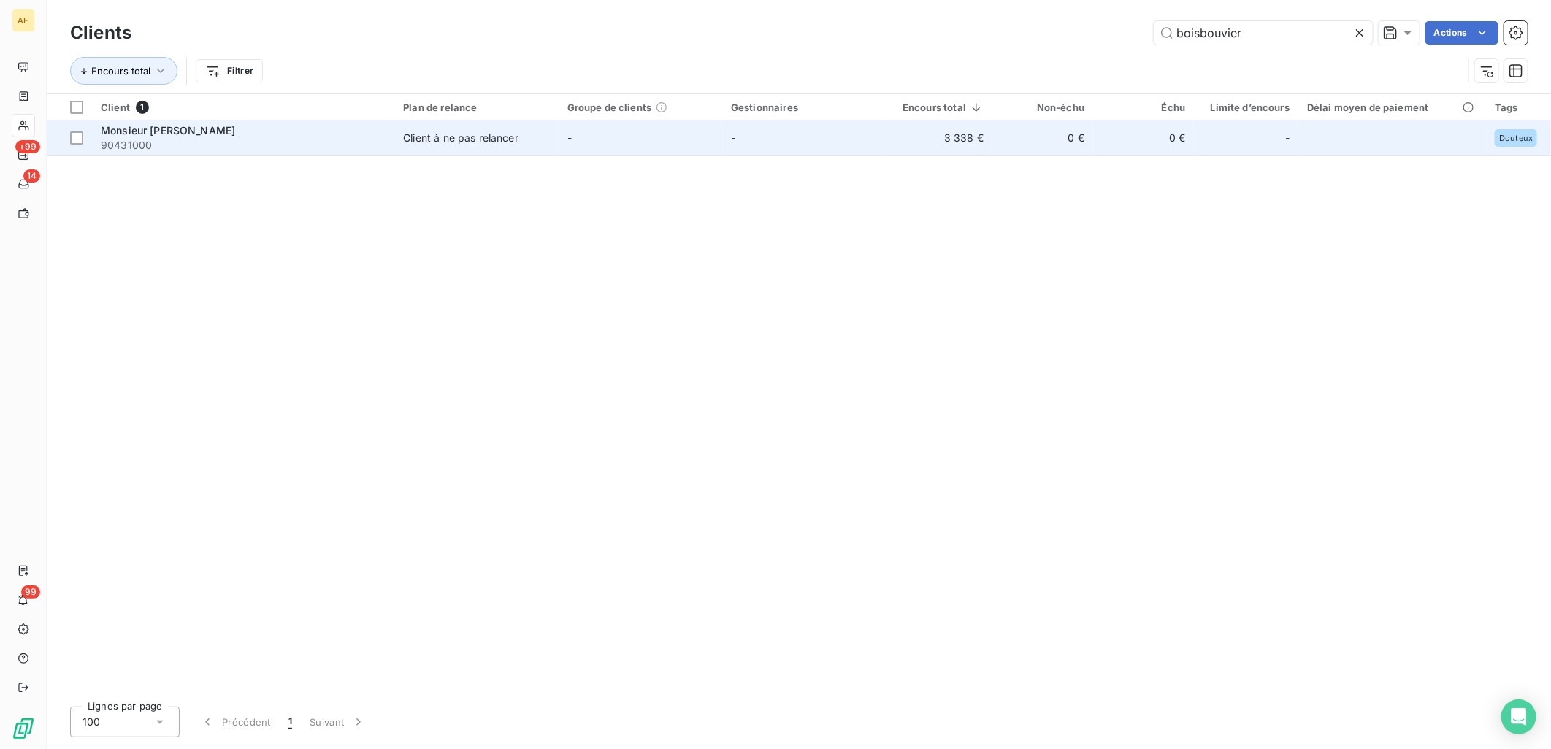
click at [282, 147] on span "90431000" at bounding box center [243, 145] width 285 height 15
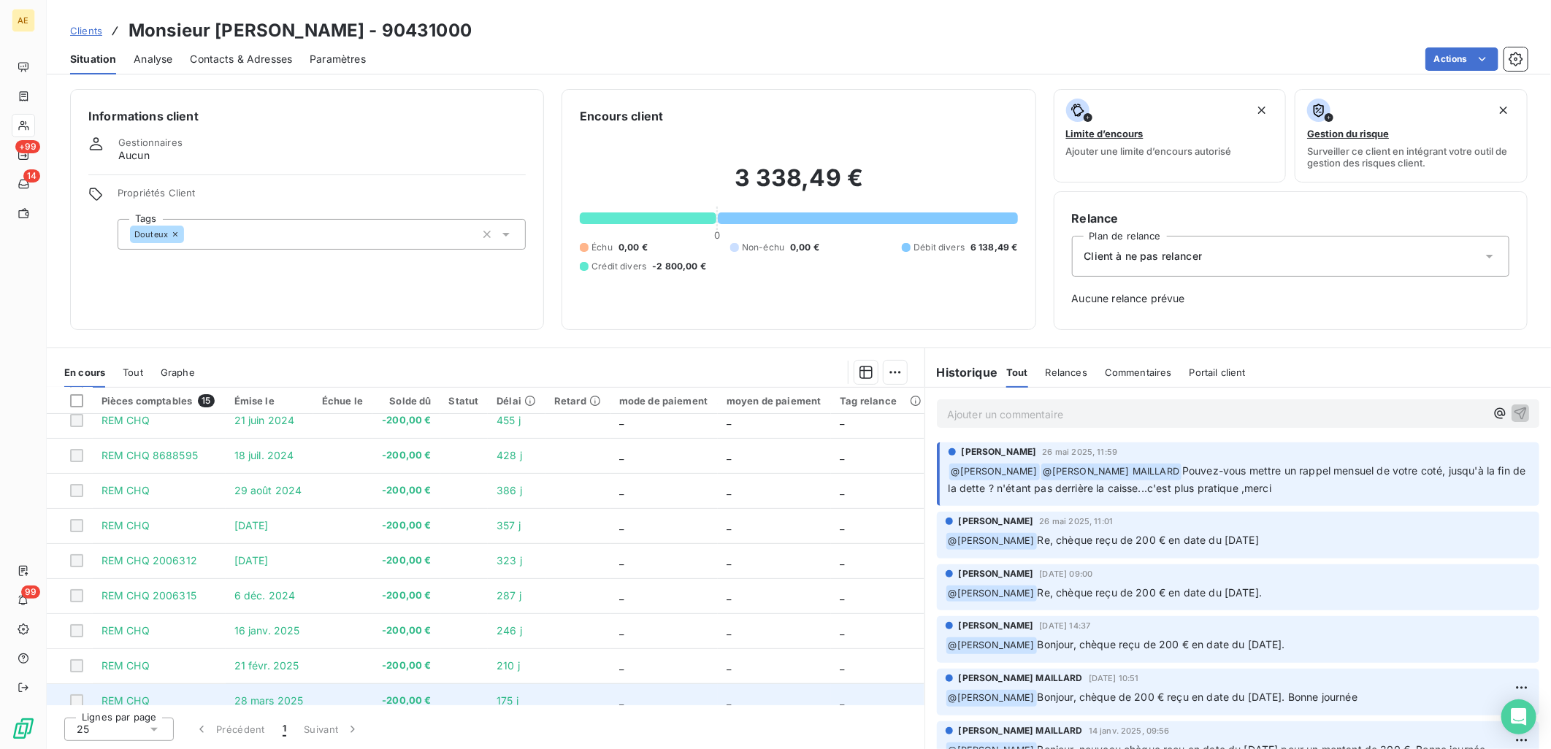
scroll to position [234, 0]
